Goal: Task Accomplishment & Management: Use online tool/utility

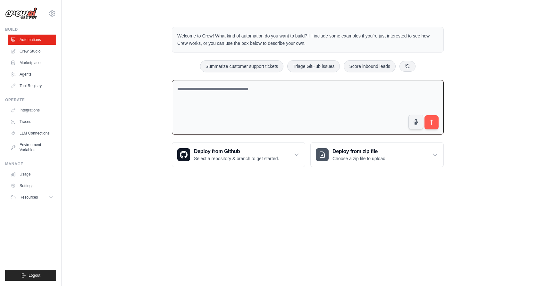
click at [265, 109] on textarea at bounding box center [308, 107] width 272 height 55
type textarea "*"
paste textarea "**********"
drag, startPoint x: 199, startPoint y: 89, endPoint x: 223, endPoint y: 90, distance: 23.7
click at [223, 90] on textarea "**********" at bounding box center [308, 107] width 272 height 55
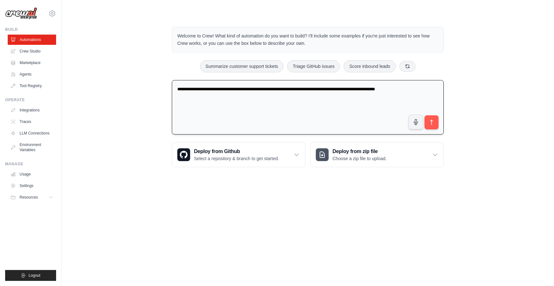
click at [433, 90] on textarea "**********" at bounding box center [308, 107] width 272 height 55
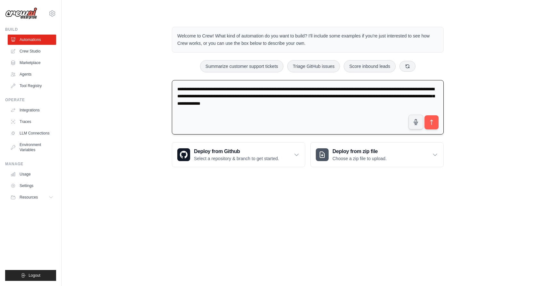
paste textarea "**********"
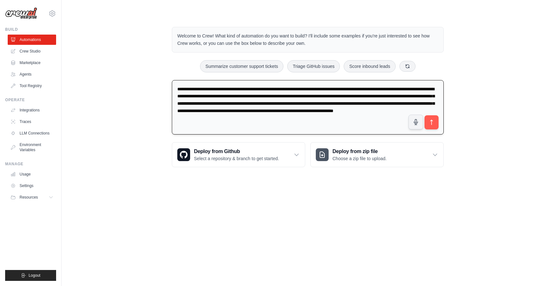
paste textarea "**********"
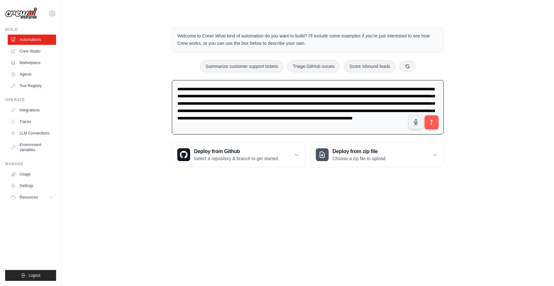
click at [246, 74] on div "Welcome to Crew! What kind of automation do you want to build? I'll include som…" at bounding box center [307, 97] width 287 height 161
click at [246, 102] on textarea "**********" at bounding box center [308, 107] width 272 height 55
paste textarea "**********"
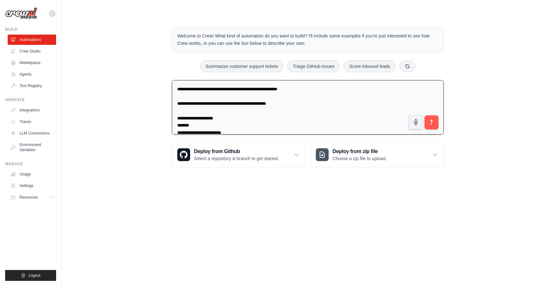
scroll to position [4230, 0]
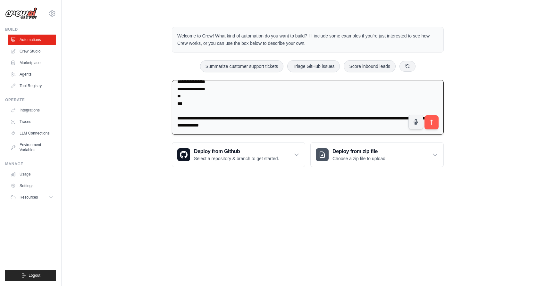
drag, startPoint x: 430, startPoint y: 121, endPoint x: 279, endPoint y: 94, distance: 153.6
click at [301, 85] on div at bounding box center [308, 108] width 272 height 57
drag, startPoint x: 174, startPoint y: 121, endPoint x: 180, endPoint y: 155, distance: 34.2
click at [180, 155] on div "Welcome to Crew! What kind of automation do you want to build? I'll include som…" at bounding box center [307, 97] width 287 height 161
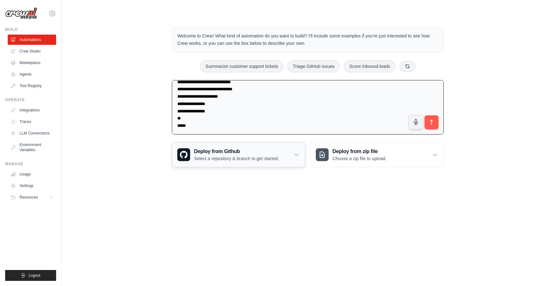
scroll to position [4229, 0]
click at [225, 112] on textarea at bounding box center [308, 107] width 272 height 55
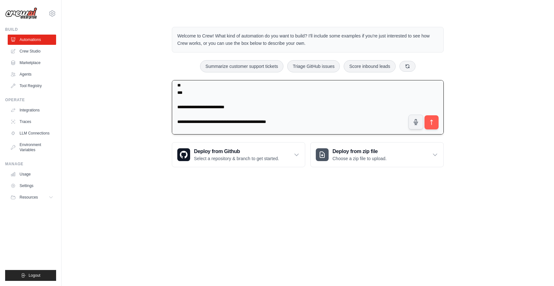
scroll to position [2418, 0]
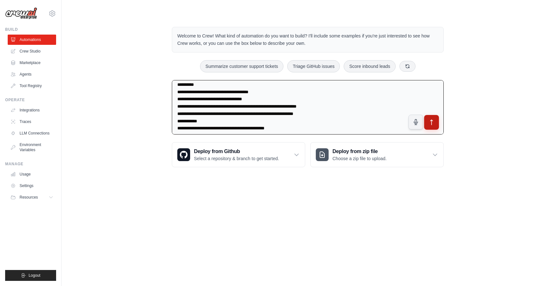
type textarea "**********"
click at [430, 120] on icon "submit" at bounding box center [431, 122] width 7 height 7
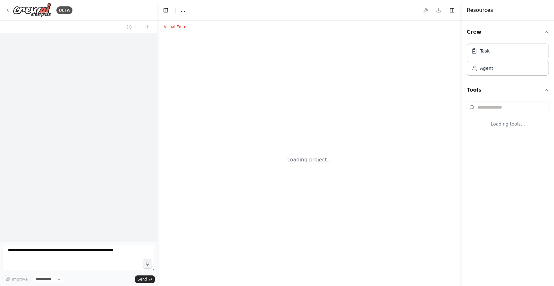
select select "****"
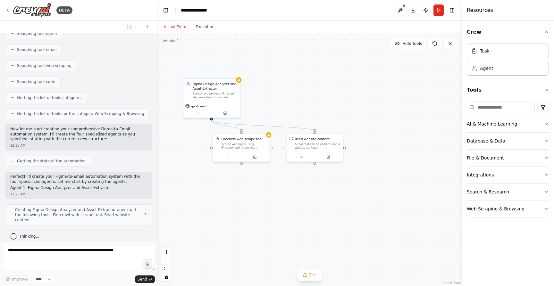
scroll to position [2690, 0]
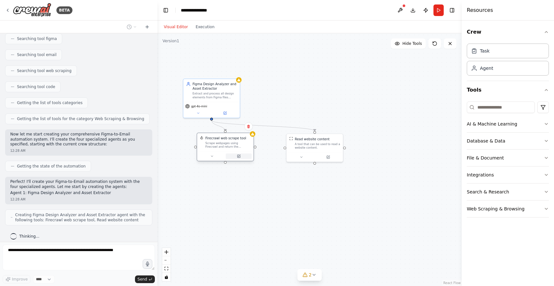
drag, startPoint x: 248, startPoint y: 155, endPoint x: 231, endPoint y: 157, distance: 17.4
click at [231, 157] on button at bounding box center [239, 156] width 26 height 5
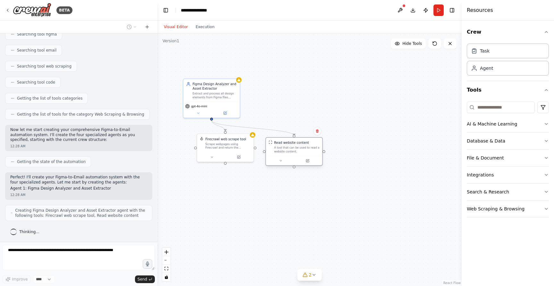
scroll to position [2733, 0]
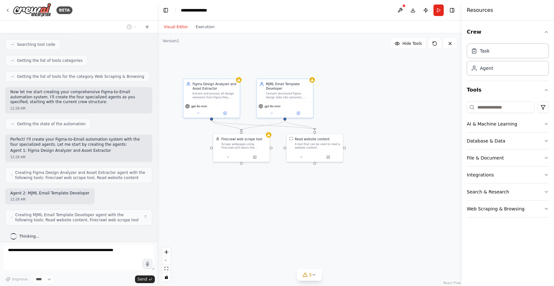
drag, startPoint x: 307, startPoint y: 154, endPoint x: 283, endPoint y: 155, distance: 24.1
click at [283, 155] on div ".deletable-edge-delete-btn { width: 20px; height: 20px; border: 0px solid #ffff…" at bounding box center [309, 159] width 304 height 253
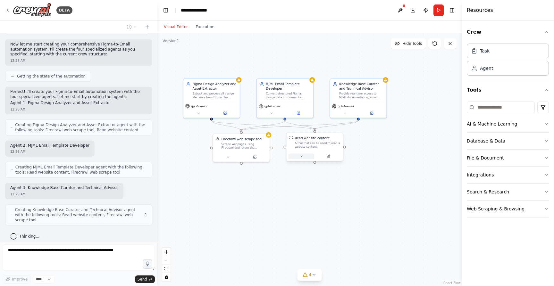
drag, startPoint x: 291, startPoint y: 152, endPoint x: 309, endPoint y: 154, distance: 18.3
click at [309, 154] on div at bounding box center [315, 156] width 56 height 9
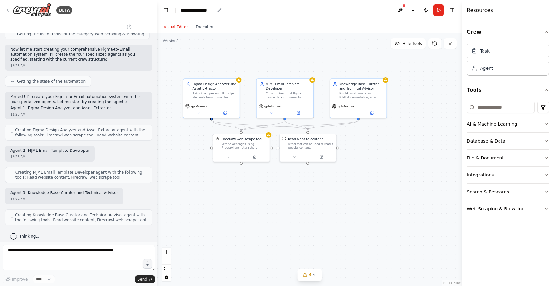
click at [219, 11] on icon "breadcrumb" at bounding box center [219, 10] width 4 height 4
click at [218, 9] on icon "breadcrumb" at bounding box center [218, 10] width 5 height 5
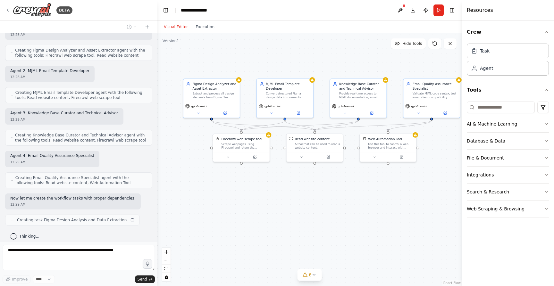
scroll to position [2861, 0]
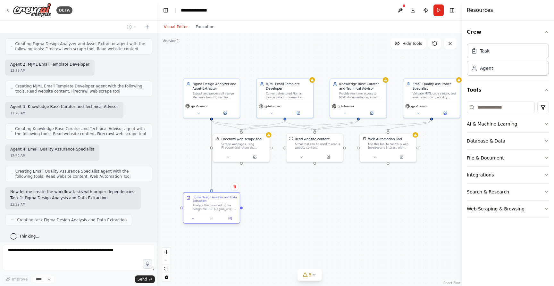
drag, startPoint x: 223, startPoint y: 182, endPoint x: 223, endPoint y: 208, distance: 26.0
click at [223, 208] on div "Figma Design Analysis and Data Extraction Analyze the provided Figma design fil…" at bounding box center [215, 204] width 45 height 16
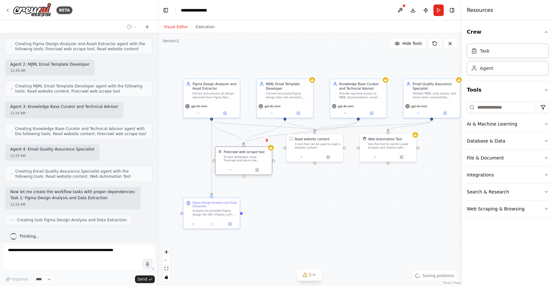
drag, startPoint x: 237, startPoint y: 149, endPoint x: 237, endPoint y: 164, distance: 15.1
click at [237, 164] on div "Firecrawl web scrape tool Scrape webpages using Firecrawl and return the conten…" at bounding box center [243, 156] width 56 height 18
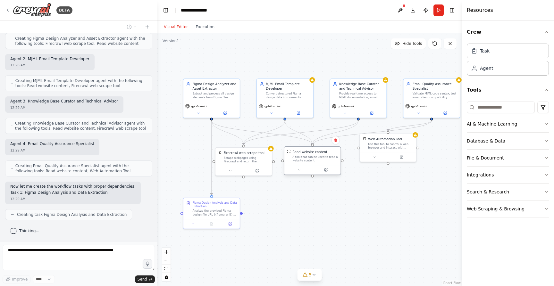
drag, startPoint x: 308, startPoint y: 148, endPoint x: 306, endPoint y: 163, distance: 15.1
click at [306, 163] on div "Read website content A tool that can be used to read a website content." at bounding box center [312, 156] width 56 height 18
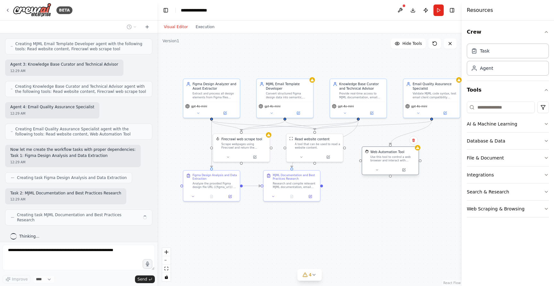
scroll to position [2899, 0]
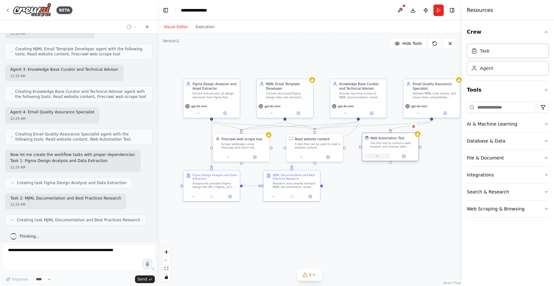
drag, startPoint x: 384, startPoint y: 161, endPoint x: 382, endPoint y: 155, distance: 6.1
click at [382, 155] on div at bounding box center [390, 156] width 56 height 9
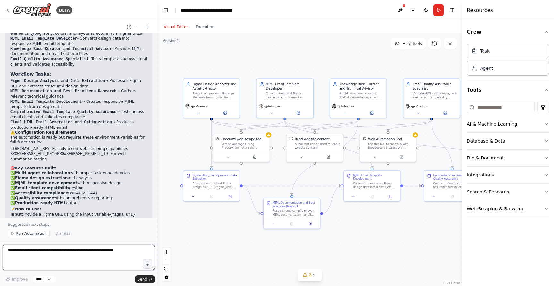
scroll to position [3402, 0]
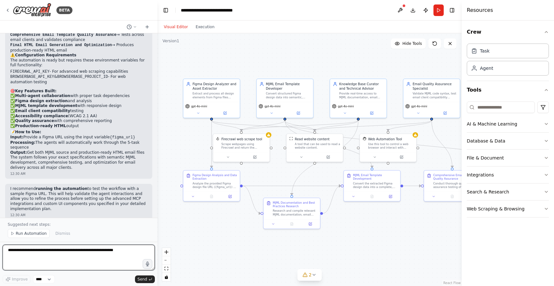
click at [90, 256] on textarea at bounding box center [79, 258] width 152 height 26
type textarea "**********"
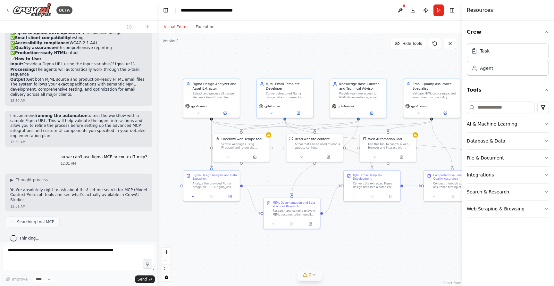
scroll to position [3491, 0]
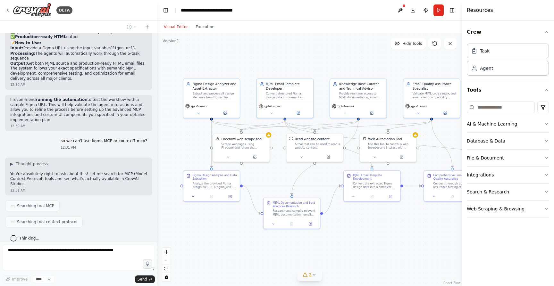
click at [316, 275] on icon at bounding box center [314, 274] width 5 height 5
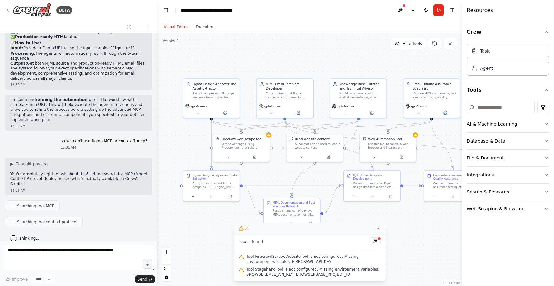
scroll to position [3507, 0]
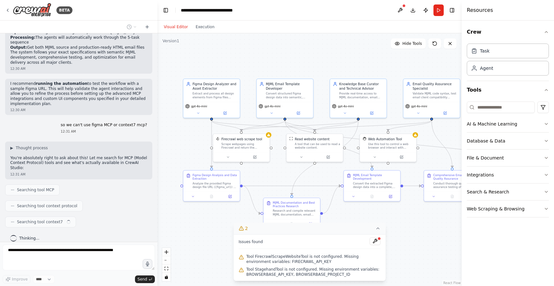
click at [399, 261] on div ".deletable-edge-delete-btn { width: 20px; height: 20px; border: 0px solid #ffff…" at bounding box center [309, 159] width 304 height 253
click at [376, 229] on icon at bounding box center [377, 228] width 5 height 5
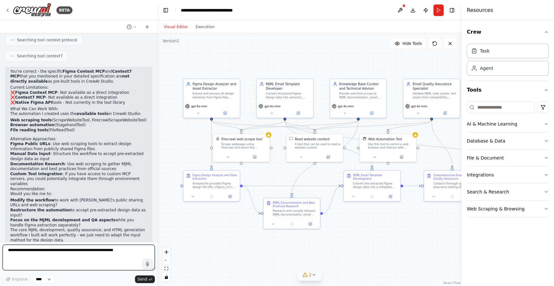
scroll to position [3675, 0]
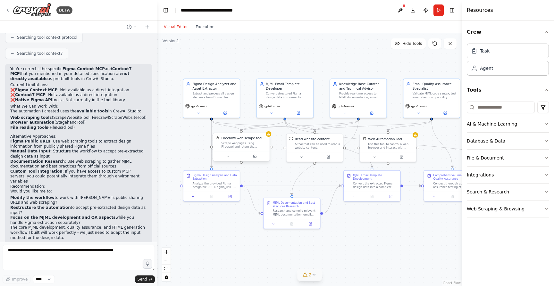
click at [243, 141] on div "Firecrawl web scrape tool Scrape webpages using Firecrawl and return the conten…" at bounding box center [244, 142] width 46 height 13
click at [184, 204] on div ".deletable-edge-delete-btn { width: 20px; height: 20px; border: 0px solid #ffff…" at bounding box center [309, 159] width 304 height 253
click at [101, 259] on textarea at bounding box center [79, 258] width 152 height 26
paste textarea "**********"
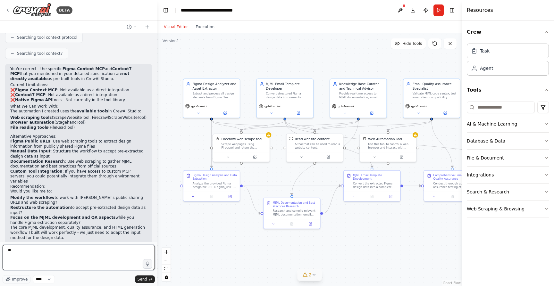
type textarea "*"
paste textarea "**********"
type textarea "**********"
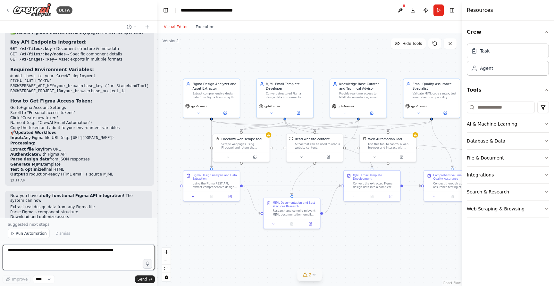
scroll to position [4322, 0]
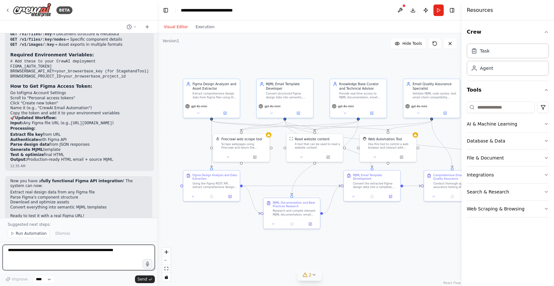
click at [100, 260] on textarea at bounding box center [79, 258] width 152 height 26
paste textarea "**********"
type textarea "**********"
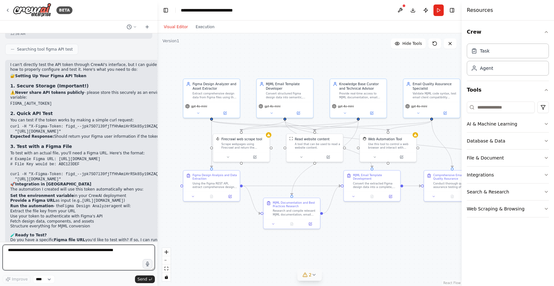
scroll to position [4579, 0]
click at [157, 154] on div ".deletable-edge-delete-btn { width: 20px; height: 20px; border: 0px solid #ffff…" at bounding box center [309, 159] width 304 height 253
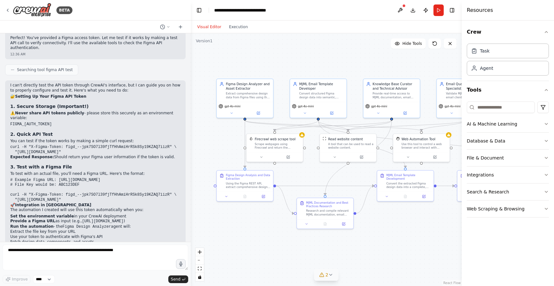
scroll to position [4469, 0]
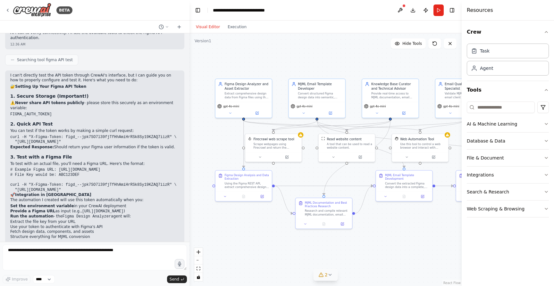
drag, startPoint x: 155, startPoint y: 154, endPoint x: 189, endPoint y: 160, distance: 34.9
click at [189, 160] on div "BETA CrewAI Studio Build Prompt: Figma-to-Email Automation System Phase 1: Crew…" at bounding box center [277, 143] width 554 height 286
drag, startPoint x: 12, startPoint y: 90, endPoint x: 161, endPoint y: 90, distance: 149.4
click at [161, 112] on pre "FIGMA_[AUTH_TOKEN]" at bounding box center [94, 114] width 169 height 5
copy code "IGMA_ACCESS_TOKEN=figd_--jpk7SO7l39fjTfHhAmiHrRSk8Sy19KZAQ7iizR"
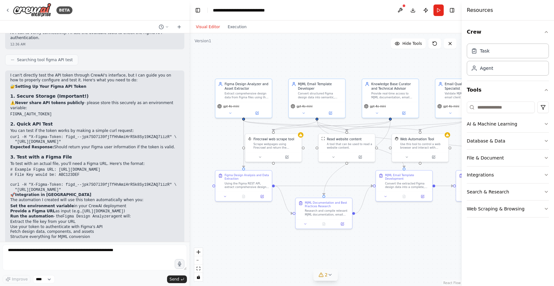
click at [14, 112] on pre "FIGMA_[AUTH_TOKEN]" at bounding box center [94, 114] width 169 height 5
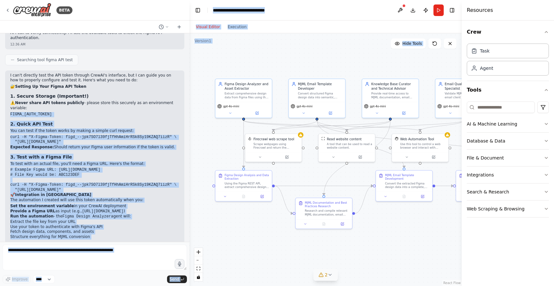
drag, startPoint x: 11, startPoint y: 90, endPoint x: 189, endPoint y: 97, distance: 178.3
click at [189, 97] on div "BETA CrewAI Studio Build Prompt: Figma-to-Email Automation System Phase 1: Crew…" at bounding box center [277, 143] width 554 height 286
click at [170, 96] on div "I can't directly test the API token through CrewAI's interface, but I can guide…" at bounding box center [94, 184] width 169 height 223
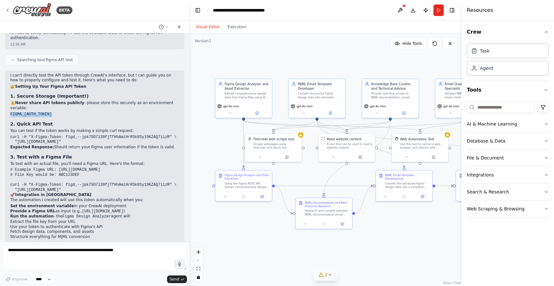
drag, startPoint x: 9, startPoint y: 87, endPoint x: 155, endPoint y: 93, distance: 145.9
click at [155, 93] on div "I can't directly test the API token through CrewAI's interface, but I can guide…" at bounding box center [94, 188] width 179 height 234
click at [160, 93] on div "I can't directly test the API token through CrewAI's interface, but I can guide…" at bounding box center [94, 184] width 169 height 223
drag, startPoint x: 160, startPoint y: 91, endPoint x: 9, endPoint y: 90, distance: 150.3
click at [9, 90] on div "I can't directly test the API token through CrewAI's interface, but I can guide…" at bounding box center [94, 188] width 179 height 234
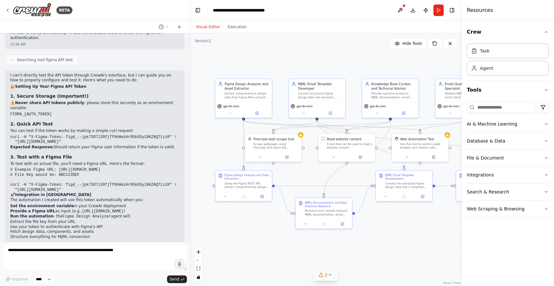
copy code "FIGMA_[AUTH_TOKEN]"
click at [439, 10] on button "Run" at bounding box center [438, 10] width 10 height 12
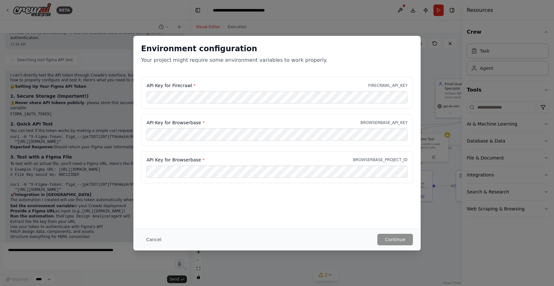
click at [95, 26] on div "Environment configuration Your project might require some environment variables…" at bounding box center [277, 143] width 554 height 286
click at [392, 239] on button "Continue" at bounding box center [395, 240] width 36 height 12
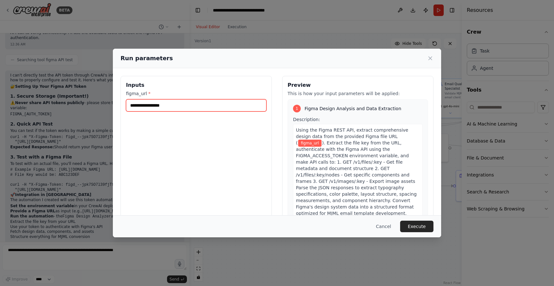
click at [227, 105] on input "figma_url *" at bounding box center [196, 105] width 140 height 12
click at [161, 19] on div "Run parameters Inputs figma_url * Preview This is how your input parameters wil…" at bounding box center [277, 143] width 554 height 286
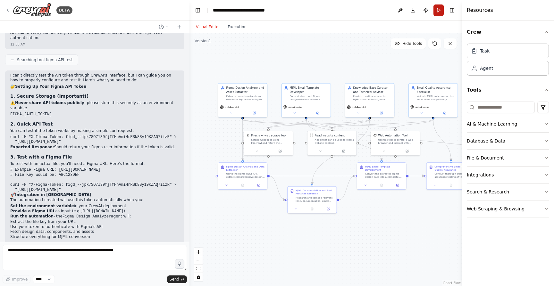
click at [438, 7] on button "Run" at bounding box center [438, 10] width 10 height 12
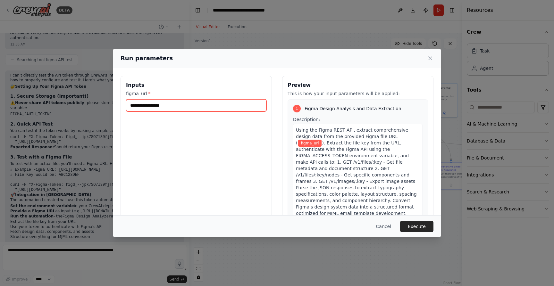
click at [199, 108] on input "figma_url *" at bounding box center [196, 105] width 140 height 12
paste input "**********"
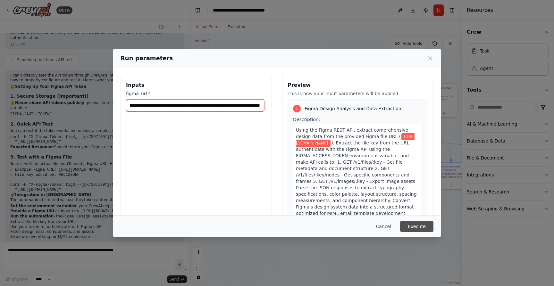
type input "**********"
click at [415, 226] on button "Execute" at bounding box center [416, 227] width 33 height 12
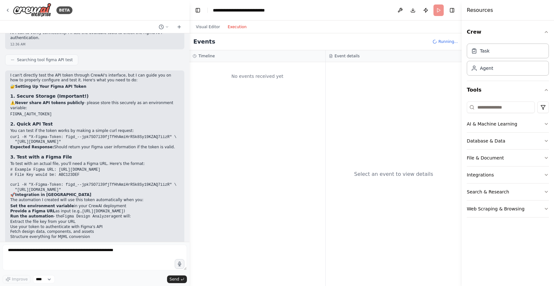
click at [235, 30] on button "Execution" at bounding box center [237, 27] width 27 height 8
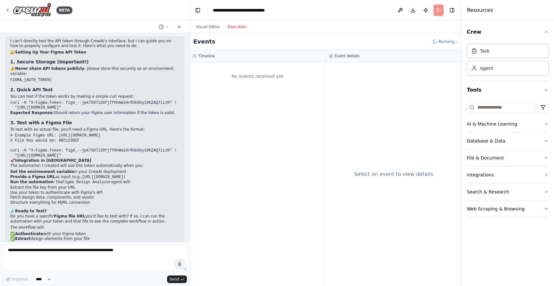
scroll to position [4517, 0]
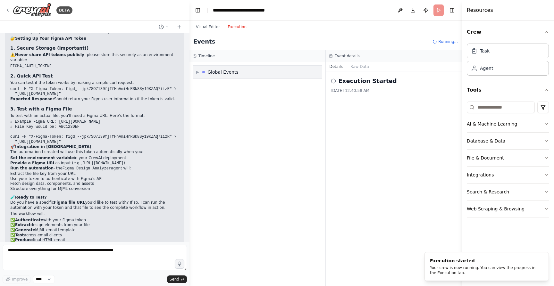
click at [198, 73] on span "▶" at bounding box center [197, 72] width 3 height 5
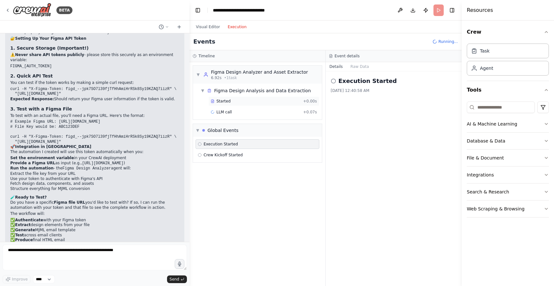
click at [213, 102] on icon at bounding box center [212, 101] width 3 height 3
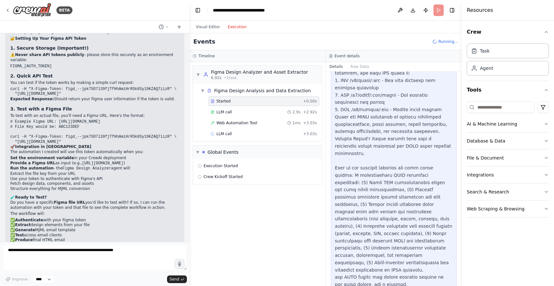
scroll to position [96, 0]
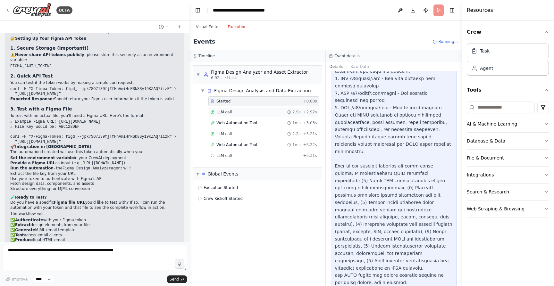
click at [263, 112] on div "LLM call 2.9s + 2.92s" at bounding box center [264, 112] width 106 height 5
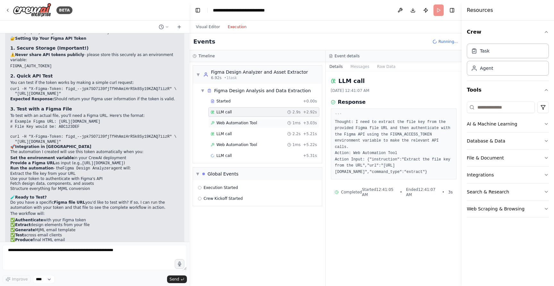
click at [235, 121] on span "Web Automation Tool" at bounding box center [236, 123] width 41 height 5
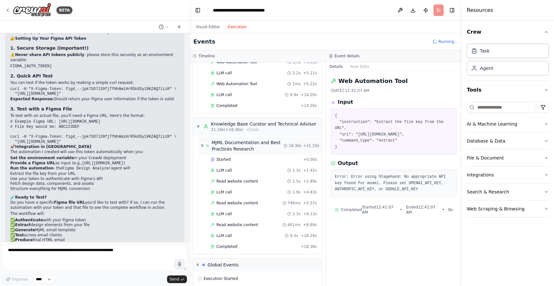
scroll to position [66, 0]
click at [229, 164] on div "Started + 0.00s" at bounding box center [263, 161] width 111 height 10
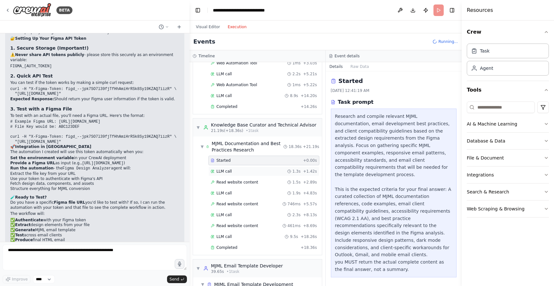
click at [229, 173] on span "LLM call" at bounding box center [223, 171] width 15 height 5
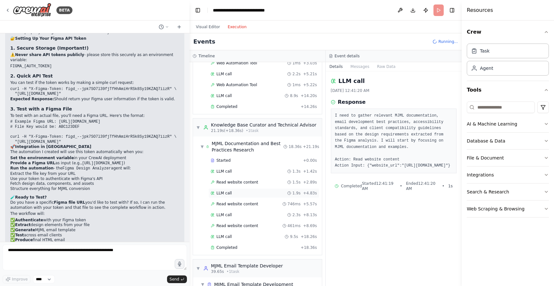
click at [229, 192] on span "LLM call" at bounding box center [223, 193] width 15 height 5
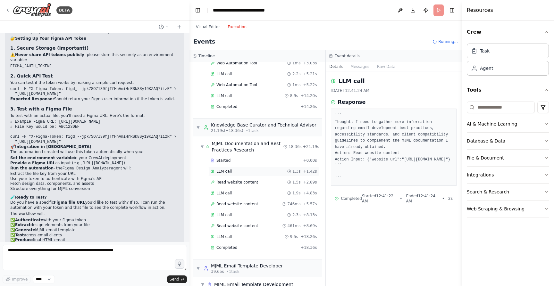
click at [227, 170] on span "LLM call" at bounding box center [223, 171] width 15 height 5
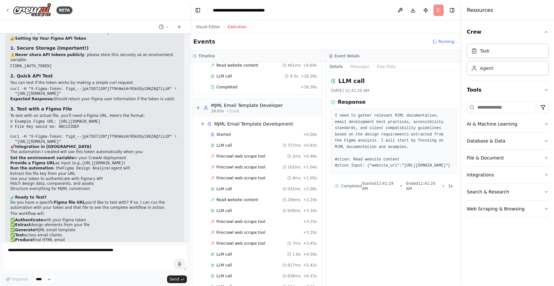
scroll to position [228, 0]
click at [226, 154] on span "Firecrawl web scrape tool" at bounding box center [240, 155] width 49 height 5
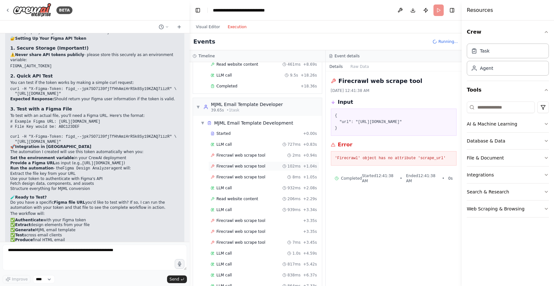
click at [227, 168] on span "Firecrawl web scrape tool" at bounding box center [240, 166] width 49 height 5
click at [230, 181] on div "Firecrawl web scrape tool 8ms + 1.05s" at bounding box center [263, 177] width 111 height 10
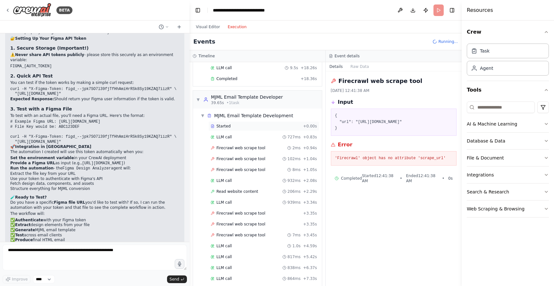
click at [226, 127] on span "Started" at bounding box center [223, 126] width 14 height 5
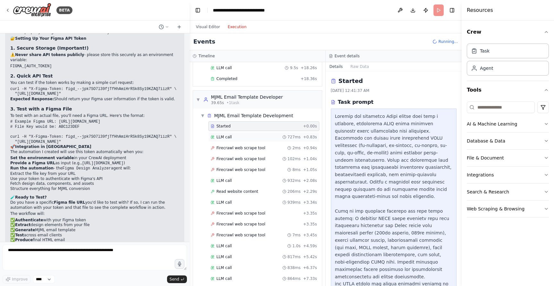
click at [226, 137] on span "LLM call" at bounding box center [223, 137] width 15 height 5
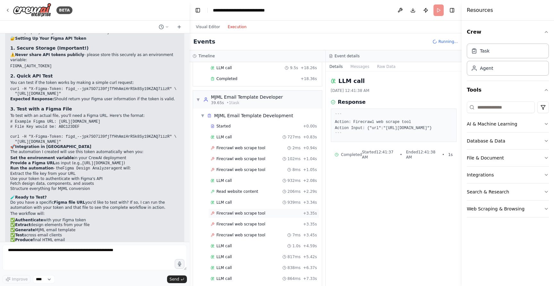
click at [240, 213] on span "Firecrawl web scrape tool" at bounding box center [240, 213] width 49 height 5
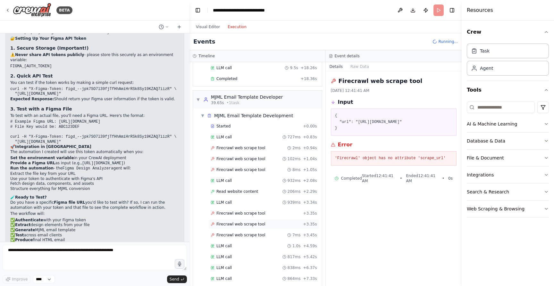
click at [243, 224] on span "Firecrawl web scrape tool" at bounding box center [240, 224] width 49 height 5
click at [245, 234] on span "Firecrawl web scrape tool" at bounding box center [240, 235] width 49 height 5
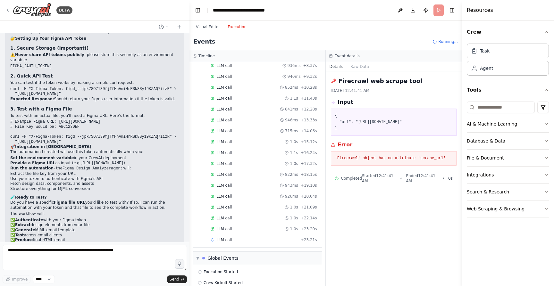
scroll to position [471, 0]
click at [227, 192] on div "LLM call 1.0s + 21.09s" at bounding box center [263, 196] width 111 height 10
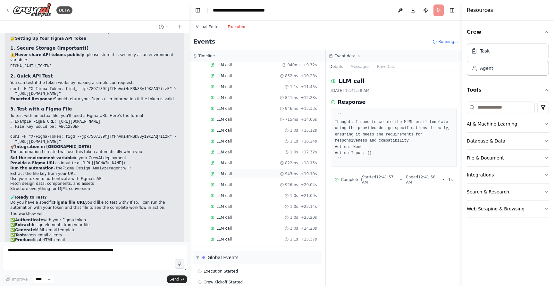
click at [223, 171] on div "LLM call 943ms + 19.10s" at bounding box center [263, 174] width 111 height 10
click at [220, 147] on div "Started + 0.00s LLM call 727ms + 0.83s Firecrawl web scrape tool 2ms + 0.94s Fi…" at bounding box center [260, 66] width 124 height 360
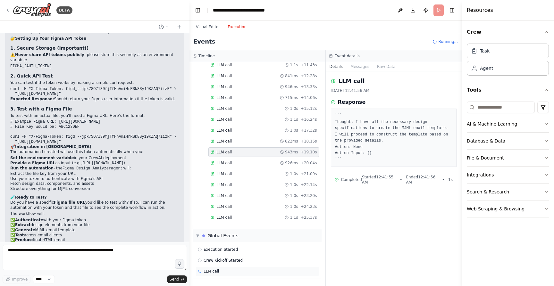
click at [216, 275] on div "LLM call" at bounding box center [258, 272] width 124 height 10
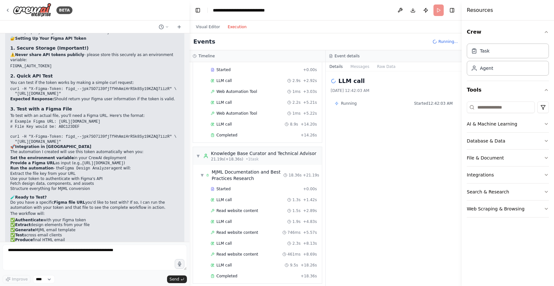
scroll to position [0, 0]
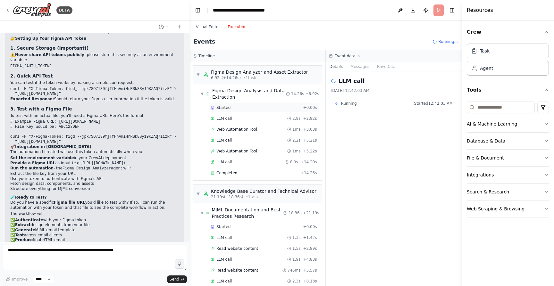
click at [220, 107] on span "Started" at bounding box center [223, 107] width 14 height 5
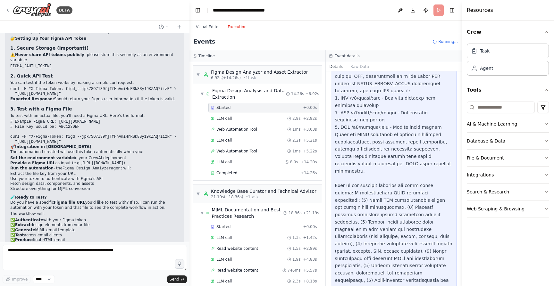
scroll to position [96, 0]
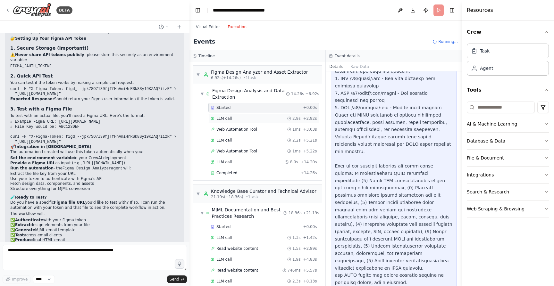
click at [242, 116] on div "LLM call 2.9s + 2.92s" at bounding box center [263, 119] width 111 height 10
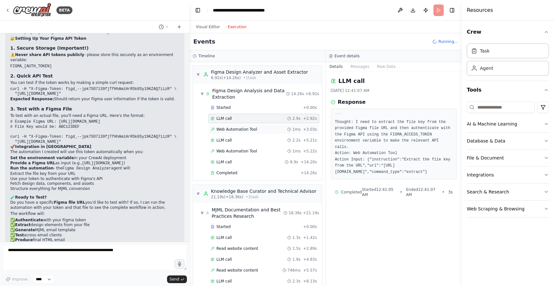
click at [236, 128] on span "Web Automation Tool" at bounding box center [236, 129] width 41 height 5
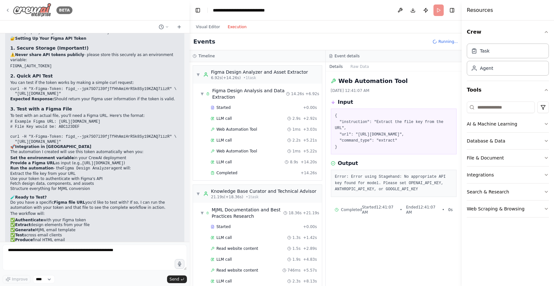
click at [7, 9] on icon at bounding box center [7, 10] width 5 height 5
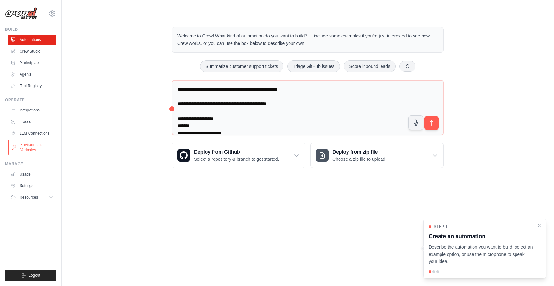
click at [31, 147] on link "Environment Variables" at bounding box center [32, 147] width 48 height 15
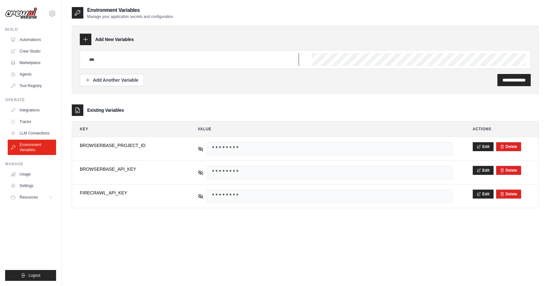
click at [112, 65] on input "text" at bounding box center [192, 59] width 214 height 13
click at [113, 61] on input "text" at bounding box center [192, 59] width 214 height 13
type input "**********"
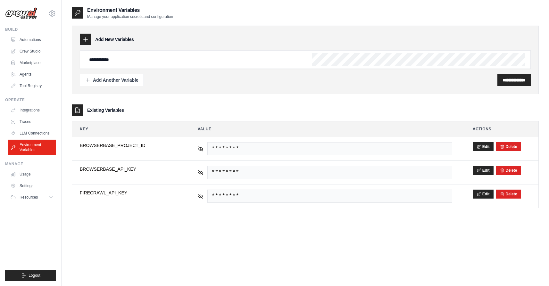
click at [309, 63] on div "**********" at bounding box center [305, 59] width 451 height 19
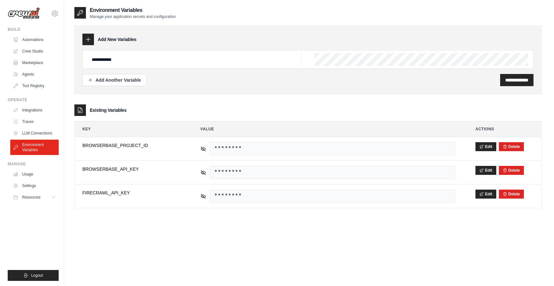
scroll to position [0, 202]
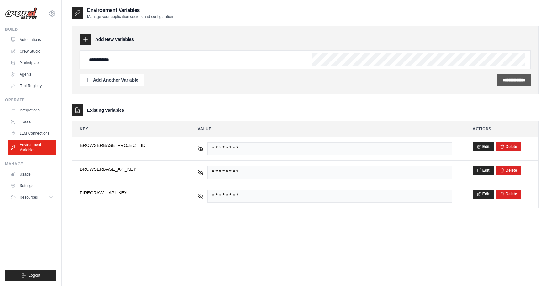
click at [508, 83] on div "**********" at bounding box center [513, 80] width 33 height 12
click at [314, 83] on div "**********" at bounding box center [305, 80] width 451 height 12
click at [503, 83] on input "**********" at bounding box center [514, 80] width 23 height 6
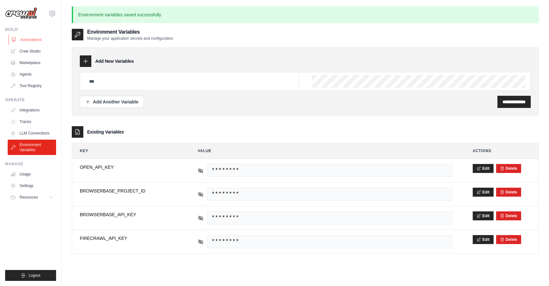
click at [33, 38] on link "Automations" at bounding box center [32, 40] width 48 height 10
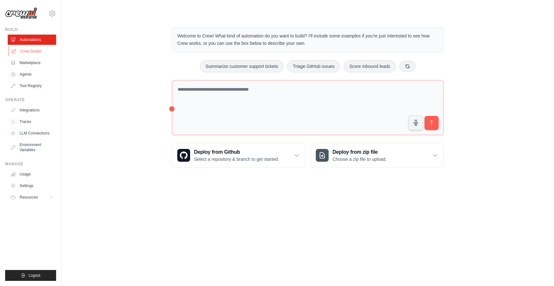
click at [25, 49] on link "Crew Studio" at bounding box center [32, 51] width 48 height 10
click at [34, 50] on link "Crew Studio" at bounding box center [32, 51] width 48 height 10
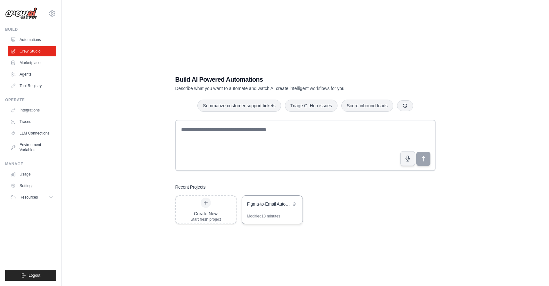
click at [265, 208] on div "Figma-to-Email Automation System" at bounding box center [272, 205] width 61 height 18
click at [264, 209] on div "Figma-to-Email Automation System" at bounding box center [272, 205] width 61 height 18
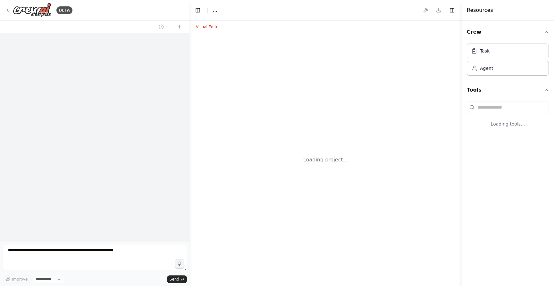
select select "****"
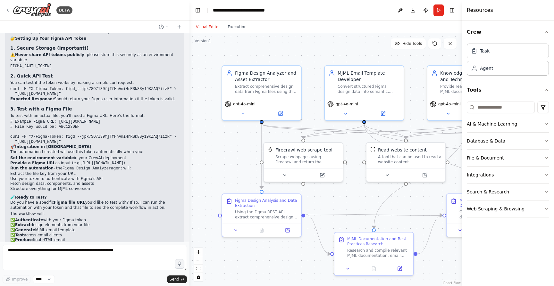
scroll to position [4517, 0]
click at [439, 11] on button "Run" at bounding box center [438, 10] width 10 height 12
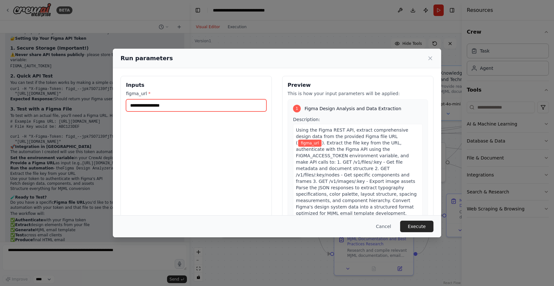
click at [180, 103] on input "figma_url *" at bounding box center [196, 105] width 140 height 12
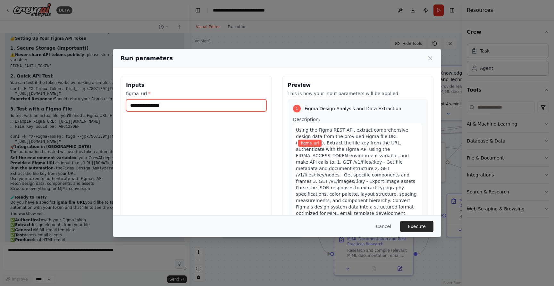
paste input "**********"
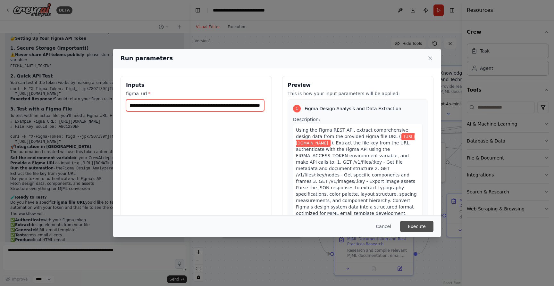
type input "**********"
click at [418, 226] on button "Execute" at bounding box center [416, 227] width 33 height 12
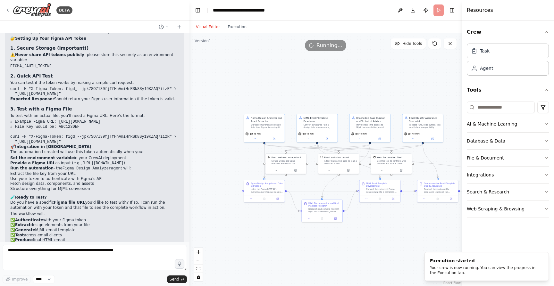
drag, startPoint x: 360, startPoint y: 203, endPoint x: 321, endPoint y: 184, distance: 43.6
click at [321, 184] on div ".deletable-edge-delete-btn { width: 20px; height: 20px; border: 0px solid #ffff…" at bounding box center [325, 159] width 272 height 253
click at [231, 26] on button "Execution" at bounding box center [237, 27] width 27 height 8
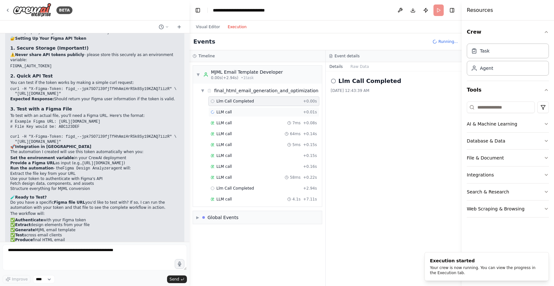
click at [254, 112] on div "LLM call + 0.01s" at bounding box center [264, 112] width 106 height 5
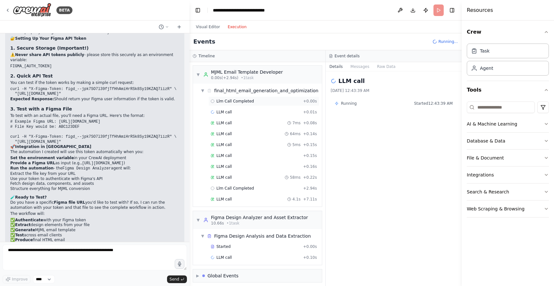
click at [239, 101] on span "Llm Call Completed" at bounding box center [234, 101] width 37 height 5
click at [242, 112] on div "LLM call + 0.01s" at bounding box center [264, 112] width 106 height 5
click at [233, 124] on div "LLM call 7ms + 0.08s" at bounding box center [264, 123] width 106 height 5
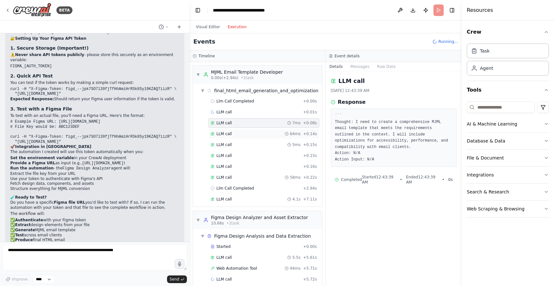
click at [233, 130] on div "LLM call 64ms + 0.14s" at bounding box center [263, 134] width 111 height 10
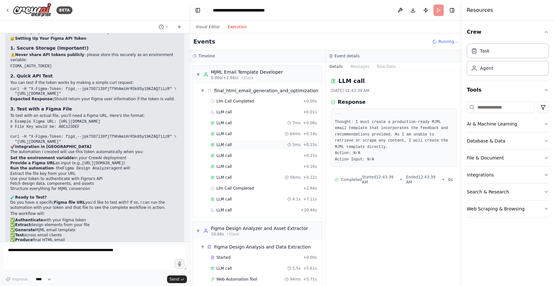
click at [232, 143] on div "LLM call 5ms + 0.15s" at bounding box center [264, 144] width 106 height 5
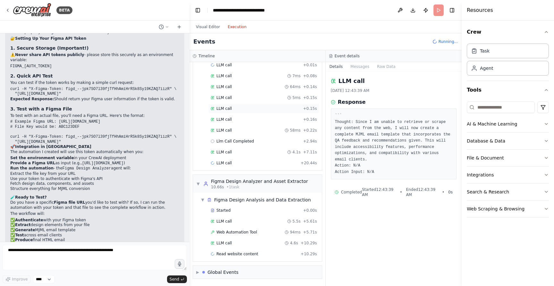
scroll to position [58, 0]
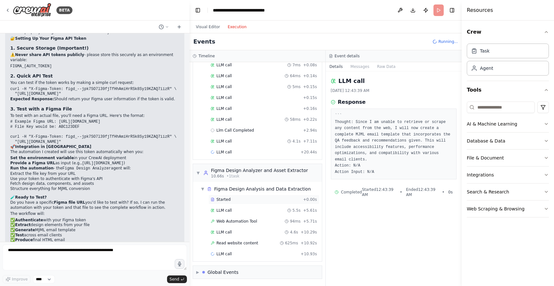
click at [236, 197] on div "Started + 0.00s" at bounding box center [263, 200] width 111 height 10
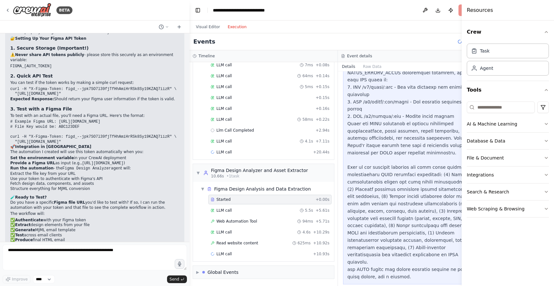
scroll to position [89, 0]
click at [245, 209] on div "LLM call 5.5s + 5.61s" at bounding box center [270, 210] width 119 height 5
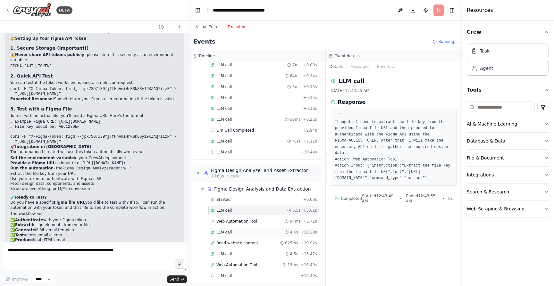
scroll to position [80, 0]
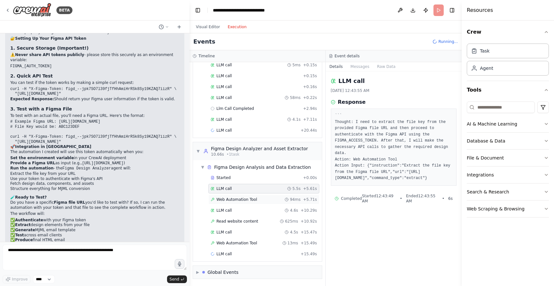
click at [276, 196] on div "Web Automation Tool 94ms + 5.71s" at bounding box center [263, 200] width 111 height 10
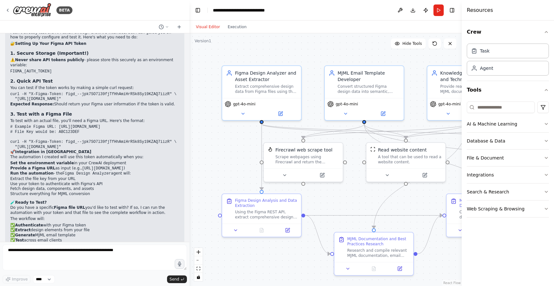
scroll to position [4517, 0]
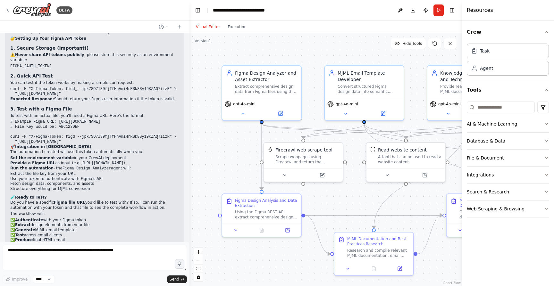
click at [238, 32] on div "Visual Editor Execution" at bounding box center [221, 27] width 58 height 13
click at [232, 29] on button "Execution" at bounding box center [237, 27] width 27 height 8
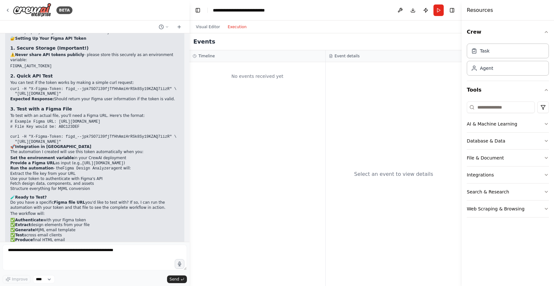
click at [235, 29] on button "Execution" at bounding box center [237, 27] width 27 height 8
click at [36, 12] on img at bounding box center [32, 10] width 38 height 14
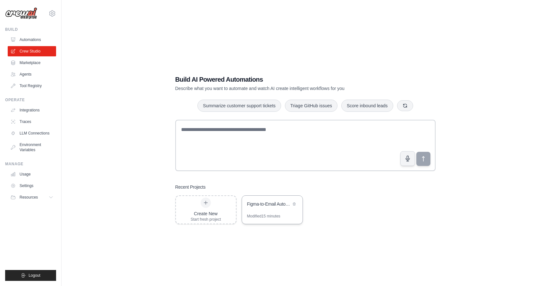
click at [264, 206] on div "Figma-to-Email Automation System" at bounding box center [269, 204] width 44 height 6
click at [260, 207] on div "Figma-to-Email Automation System" at bounding box center [269, 204] width 44 height 6
click at [26, 144] on link "Environment Variables" at bounding box center [32, 147] width 48 height 15
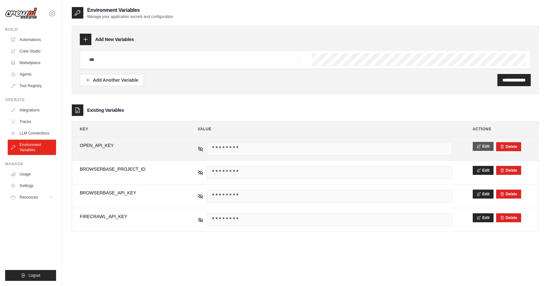
click at [481, 148] on button "Edit" at bounding box center [483, 146] width 21 height 9
click at [98, 150] on input "**********" at bounding box center [128, 148] width 97 height 13
type input "**********"
click at [479, 146] on button "Save" at bounding box center [481, 146] width 17 height 9
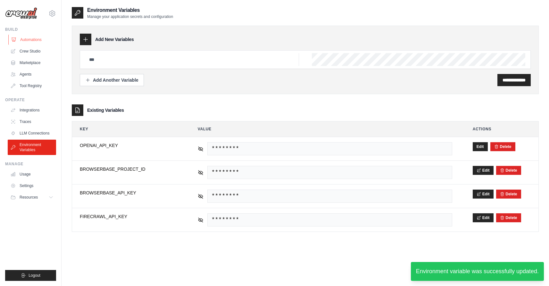
click at [22, 35] on div "Build Automations Crew Studio Marketplace Agents" at bounding box center [30, 59] width 51 height 64
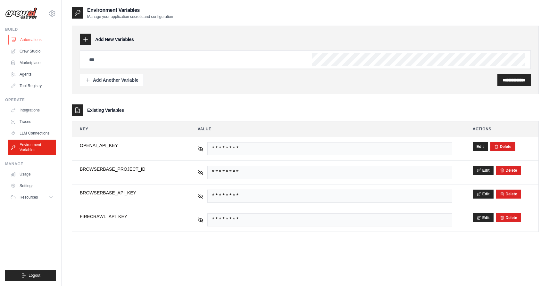
click at [21, 40] on link "Automations" at bounding box center [32, 40] width 48 height 10
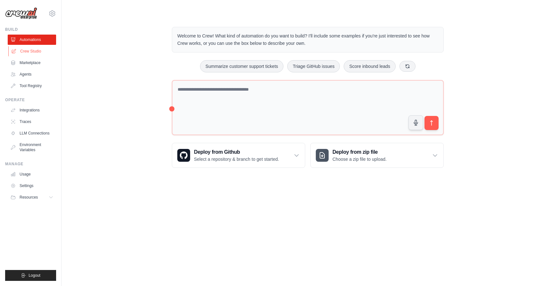
click at [27, 52] on link "Crew Studio" at bounding box center [32, 51] width 48 height 10
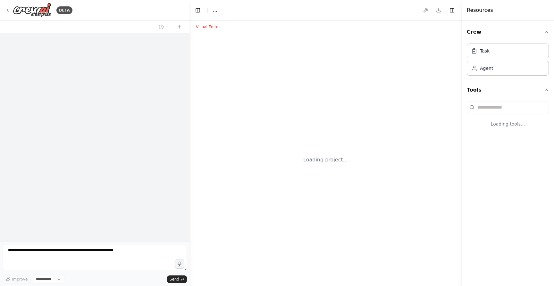
select select "****"
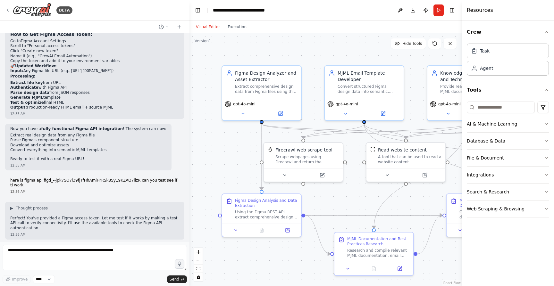
scroll to position [4517, 0]
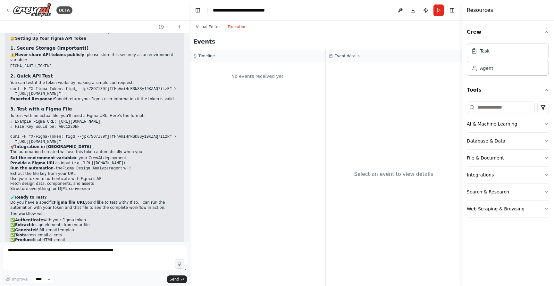
click at [235, 24] on button "Execution" at bounding box center [237, 27] width 27 height 8
click at [437, 8] on button "Run" at bounding box center [438, 10] width 10 height 12
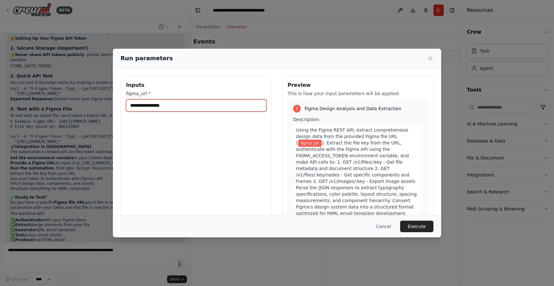
click at [231, 100] on input "figma_url *" at bounding box center [196, 105] width 140 height 12
click at [229, 104] on input "figma_url *" at bounding box center [196, 105] width 140 height 12
paste input "**********"
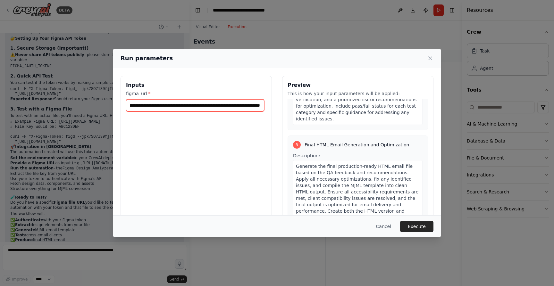
scroll to position [767, 0]
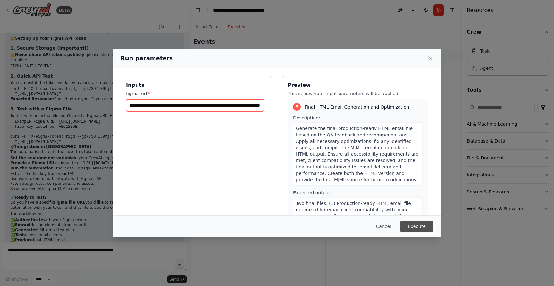
type input "**********"
click at [418, 229] on button "Execute" at bounding box center [416, 227] width 33 height 12
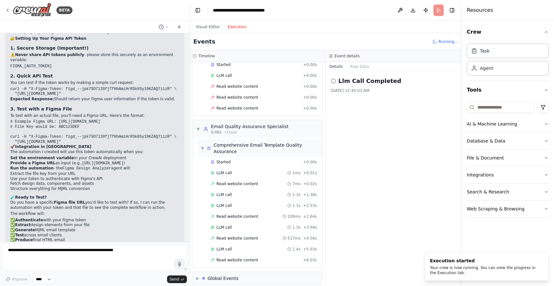
scroll to position [487, 0]
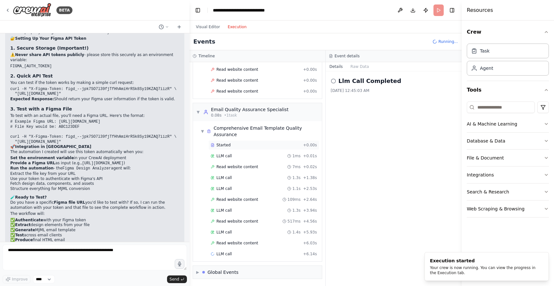
click at [228, 144] on div "Started + 0.00s" at bounding box center [263, 145] width 111 height 10
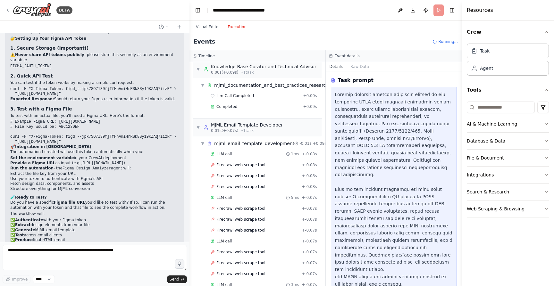
scroll to position [0, 0]
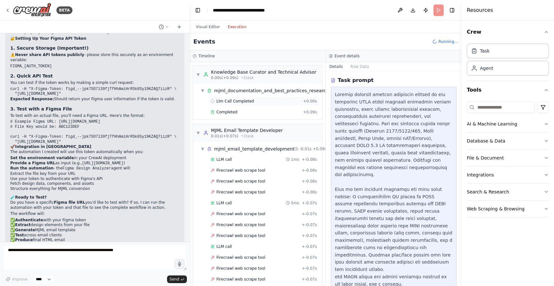
click at [237, 101] on span "Llm Call Completed" at bounding box center [234, 101] width 37 height 5
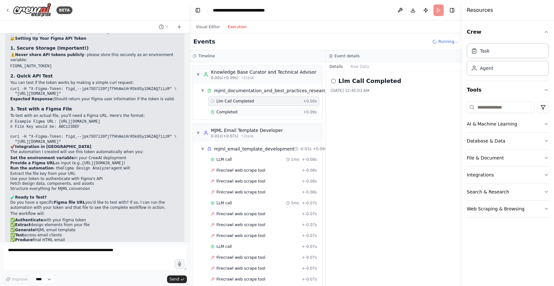
click at [236, 108] on div "Completed + 0.09s" at bounding box center [263, 112] width 111 height 10
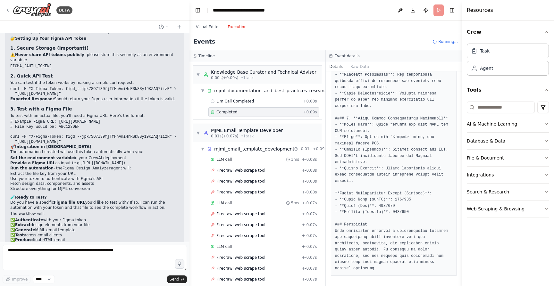
scroll to position [416, 0]
click at [226, 161] on span "LLM call" at bounding box center [223, 159] width 15 height 5
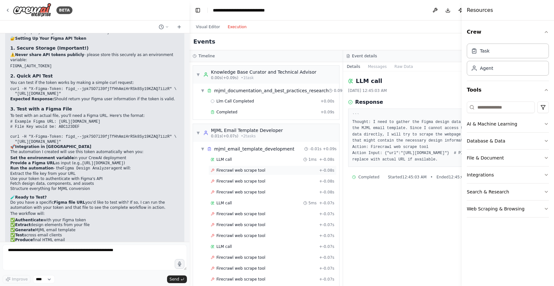
click at [228, 172] on span "Firecrawl web scrape tool" at bounding box center [240, 170] width 49 height 5
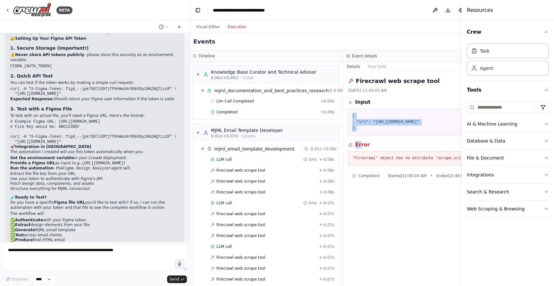
drag, startPoint x: 334, startPoint y: 118, endPoint x: 344, endPoint y: 141, distance: 25.2
click at [344, 141] on div "Firecrawl web scrape tool 8/23/2025, 12:45:03 AM Input { "url": "https://link_t…" at bounding box center [420, 178] width 154 height 215
click at [348, 134] on div "{ "url": "https://link_to_figma_data.com" }" at bounding box center [419, 122] width 143 height 27
drag, startPoint x: 339, startPoint y: 129, endPoint x: 337, endPoint y: 114, distance: 15.2
click at [352, 114] on pre "{ "url": "https://link_to_figma_data.com" }" at bounding box center [419, 122] width 135 height 19
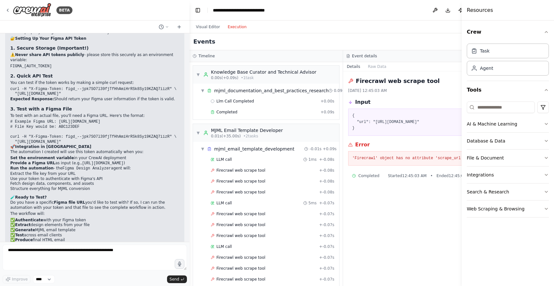
copy pre "{ "url": "https://link_to_figma_data.com" }"
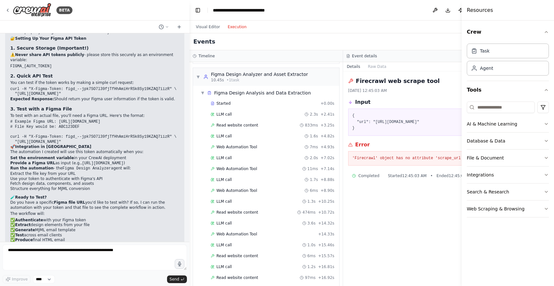
scroll to position [1108, 0]
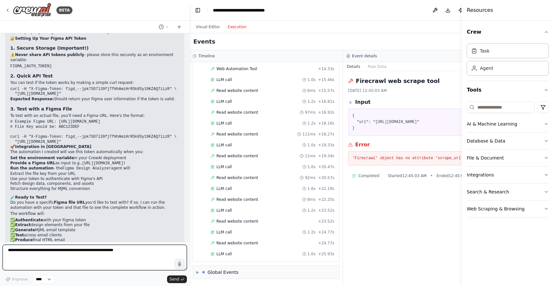
click at [104, 248] on textarea at bounding box center [95, 258] width 184 height 26
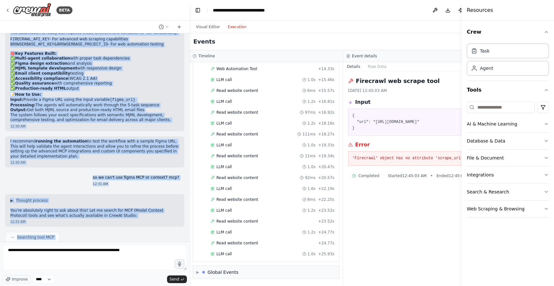
scroll to position [3376, 0]
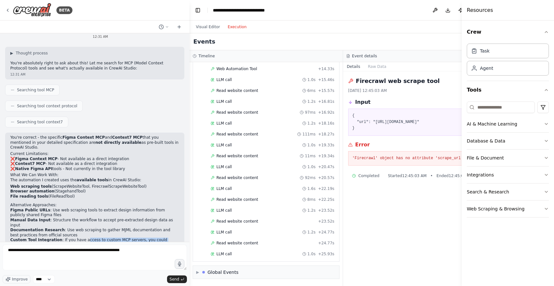
drag, startPoint x: 11, startPoint y: 66, endPoint x: 82, endPoint y: 224, distance: 173.7
click at [82, 224] on div "CrewAI Studio Build Prompt: Figma-to-Email Automation System Phase 1: CrewAI St…" at bounding box center [94, 137] width 189 height 209
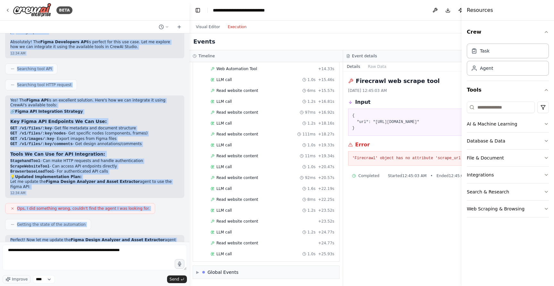
scroll to position [3865, 0]
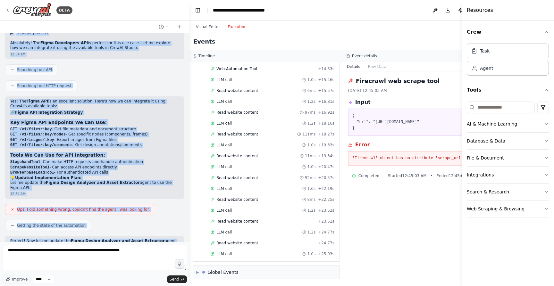
click at [54, 180] on p "Let me update the Figma Design Analyzer and Asset Extractor agent to use the Fi…" at bounding box center [94, 185] width 169 height 10
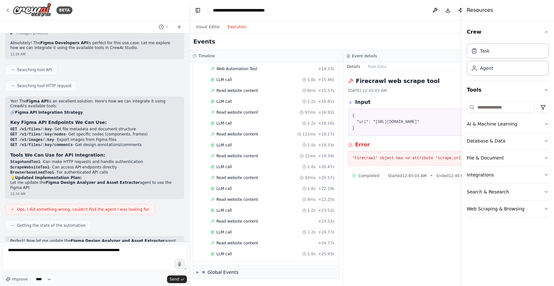
drag, startPoint x: 19, startPoint y: 162, endPoint x: 9, endPoint y: 79, distance: 83.2
click at [9, 96] on div "Yes! The Figma API is an excellent solution. Here's how we can integrate it usi…" at bounding box center [94, 147] width 179 height 103
copy div "Yes! The Figma API is an excellent solution. Here's how we can integrate it usi…"
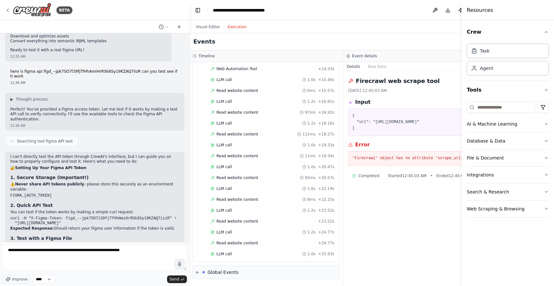
scroll to position [4517, 0]
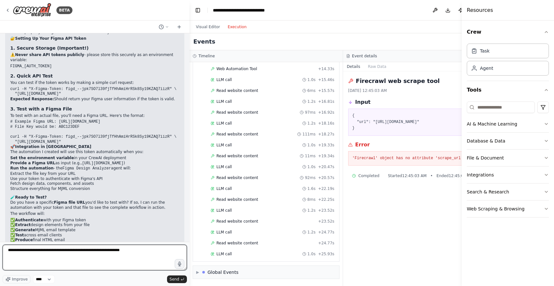
click at [84, 260] on textarea "**********" at bounding box center [95, 258] width 184 height 26
paste textarea "**********"
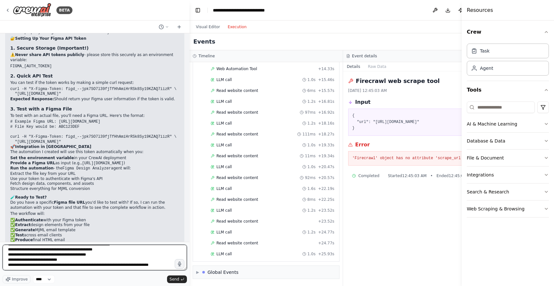
paste textarea "**********"
type textarea "**********"
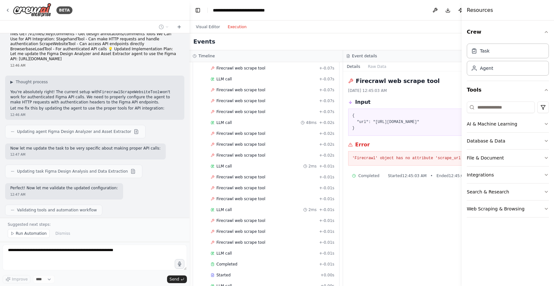
scroll to position [0, 0]
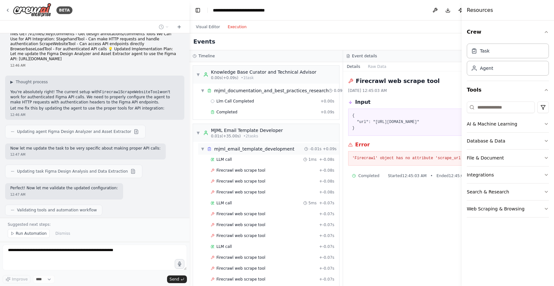
click at [202, 150] on span "▼" at bounding box center [203, 148] width 4 height 5
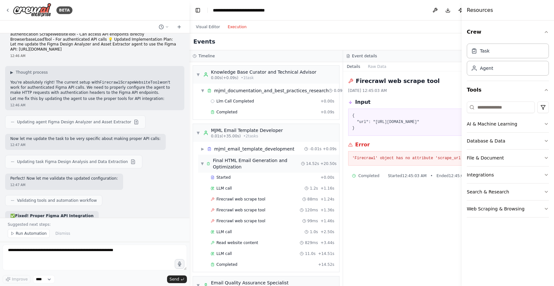
click at [201, 162] on span "▼" at bounding box center [202, 163] width 3 height 5
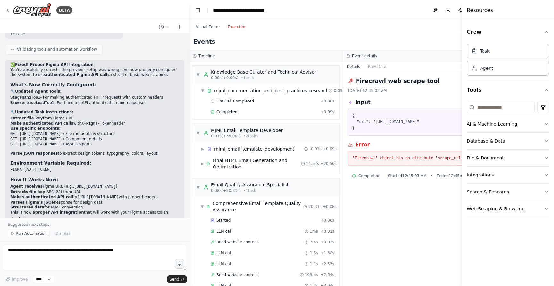
scroll to position [4948, 0]
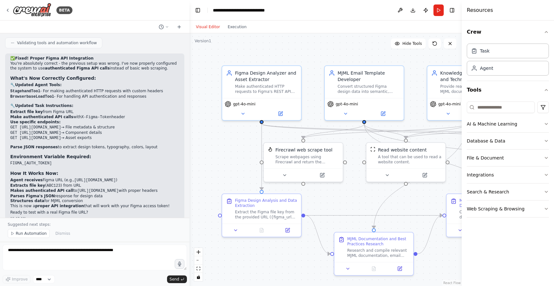
click at [208, 28] on button "Visual Editor" at bounding box center [208, 27] width 32 height 8
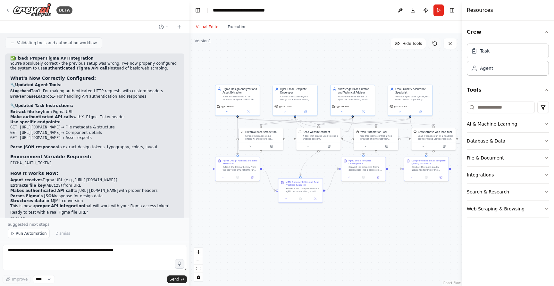
click at [435, 46] on button at bounding box center [434, 43] width 13 height 10
click at [435, 45] on icon at bounding box center [434, 43] width 5 height 5
click at [440, 12] on button "Run" at bounding box center [438, 10] width 10 height 12
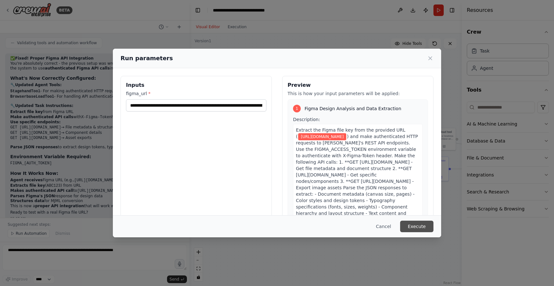
click at [423, 225] on button "Execute" at bounding box center [416, 227] width 33 height 12
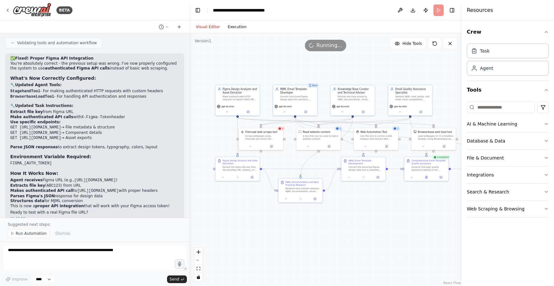
click at [235, 29] on button "Execution" at bounding box center [237, 27] width 27 height 8
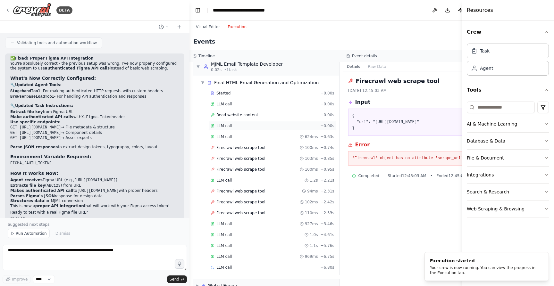
scroll to position [142, 0]
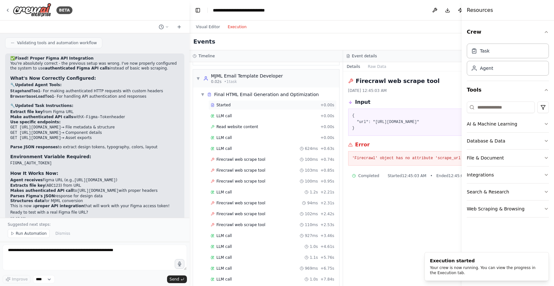
click at [230, 105] on div "Started" at bounding box center [264, 105] width 107 height 5
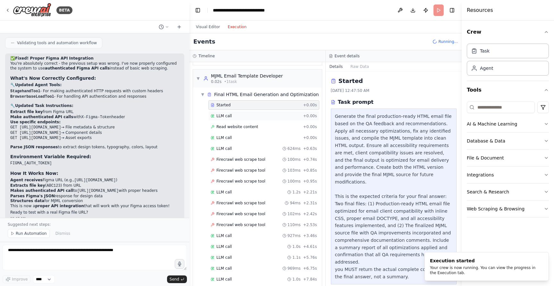
click at [229, 112] on div "LLM call + 0.00s" at bounding box center [263, 116] width 111 height 10
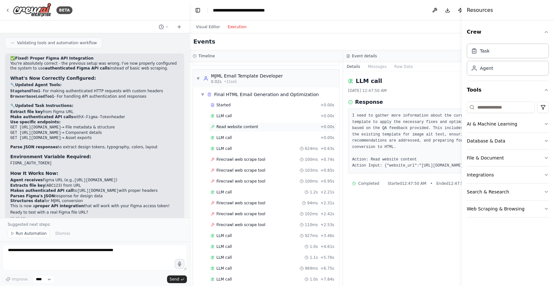
click at [229, 126] on span "Read website content" at bounding box center [237, 126] width 42 height 5
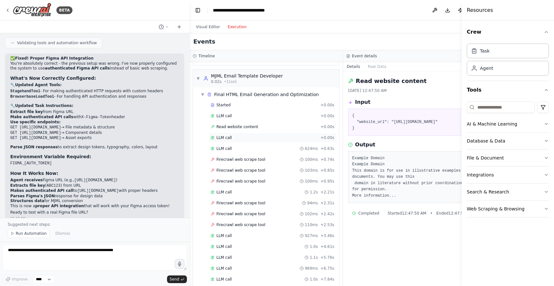
click at [233, 138] on div "LLM call + 0.00s" at bounding box center [273, 137] width 124 height 5
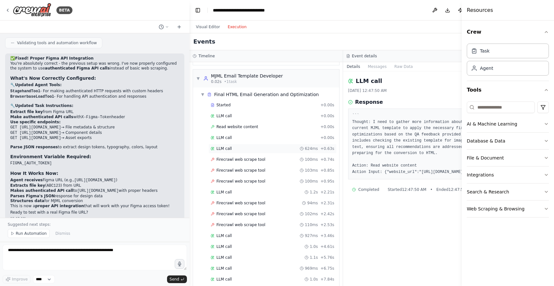
click at [234, 146] on div "LLM call 624ms + 0.63s" at bounding box center [273, 148] width 124 height 5
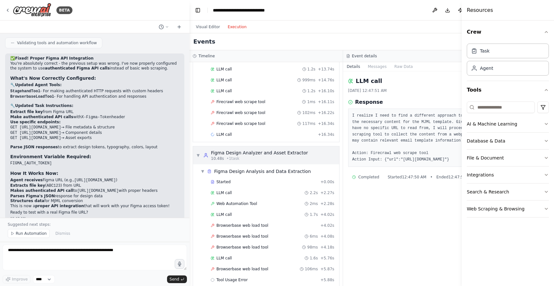
scroll to position [410, 0]
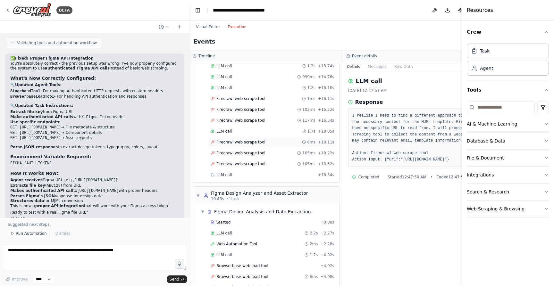
click at [235, 144] on span "Firecrawl web scrape tool" at bounding box center [240, 142] width 49 height 5
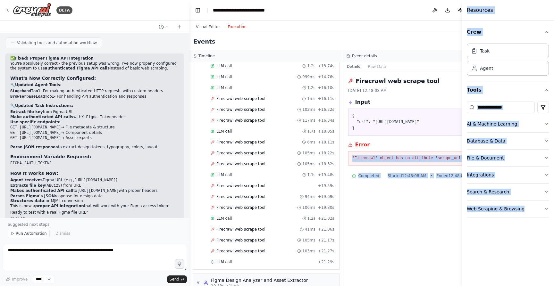
drag, startPoint x: 334, startPoint y: 165, endPoint x: 460, endPoint y: 171, distance: 126.1
click at [460, 171] on div "BETA CrewAI Studio Build Prompt: Figma-to-Email Automation System Phase 1: Crew…" at bounding box center [277, 143] width 554 height 286
click at [458, 171] on div "Firecrawl web scrape tool 8/23/2025, 12:48:08 AM Input { "url": "https://exampl…" at bounding box center [420, 178] width 154 height 215
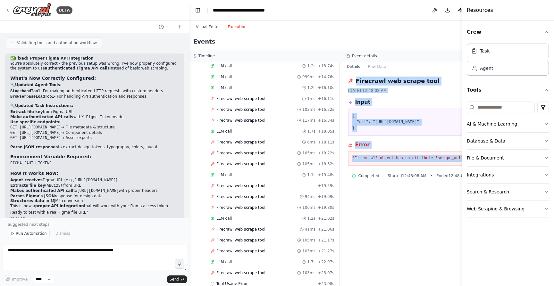
drag, startPoint x: 453, startPoint y: 169, endPoint x: 334, endPoint y: 84, distance: 145.9
click at [343, 84] on div "Firecrawl web scrape tool 8/23/2025, 12:48:08 AM Input { "url": "https://exampl…" at bounding box center [420, 178] width 154 height 215
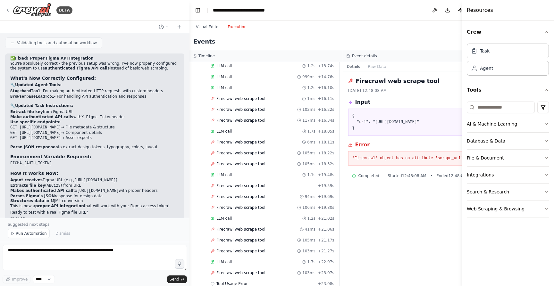
click at [348, 84] on div "Firecrawl web scrape tool" at bounding box center [419, 81] width 143 height 9
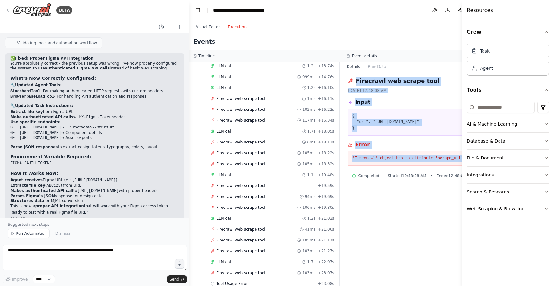
drag, startPoint x: 339, startPoint y: 85, endPoint x: 449, endPoint y: 165, distance: 135.8
click at [449, 165] on div "Firecrawl web scrape tool 8/23/2025, 12:48:08 AM Input { "url": "https://exampl…" at bounding box center [420, 178] width 154 height 215
copy div "Firecrawl web scrape tool 8/23/2025, 12:48:08 AM Input { "url": "https://exampl…"
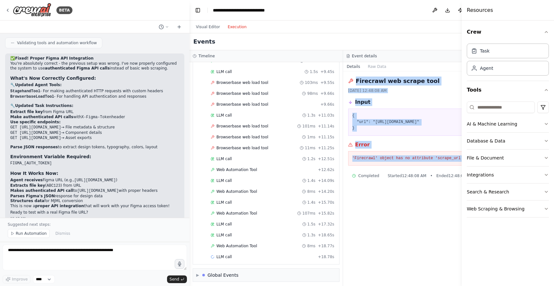
scroll to position [906, 0]
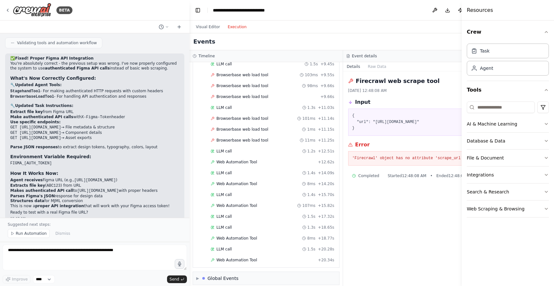
click at [248, 222] on div "Started + 0.00s LLM call 2.2s + 2.27s Web Automation Tool 2ms + 2.28s LLM call …" at bounding box center [268, 87] width 141 height 360
click at [238, 215] on div "LLM call 1.5s + 17.32s" at bounding box center [273, 216] width 124 height 5
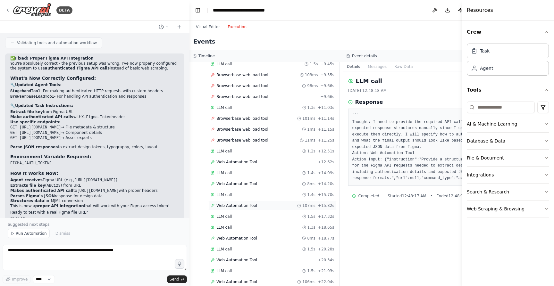
click at [237, 208] on div "Web Automation Tool 107ms + 15.82s" at bounding box center [272, 206] width 128 height 10
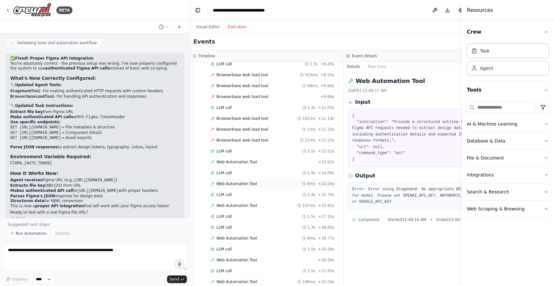
click at [240, 188] on div "Web Automation Tool 8ms + 14.20s" at bounding box center [272, 184] width 128 height 10
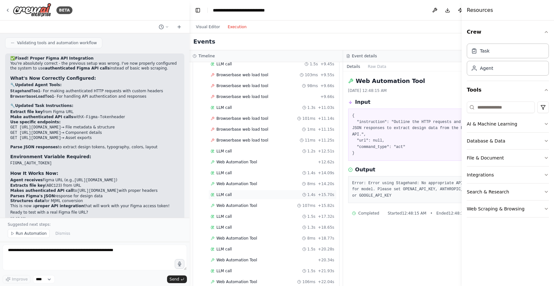
click at [239, 191] on div "LLM call 1.4s + 15.70s" at bounding box center [272, 195] width 128 height 10
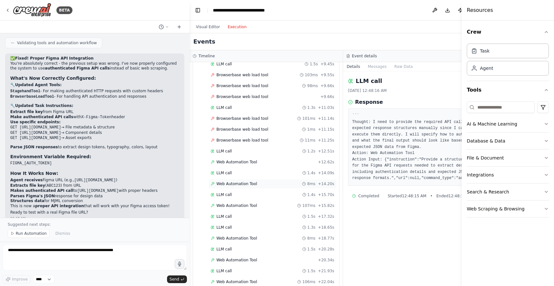
scroll to position [917, 0]
click at [239, 183] on span "Web Automation Tool" at bounding box center [236, 183] width 41 height 5
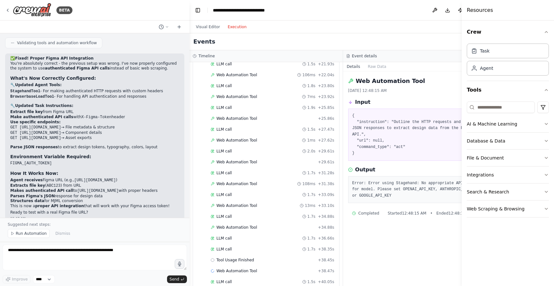
scroll to position [1195, 0]
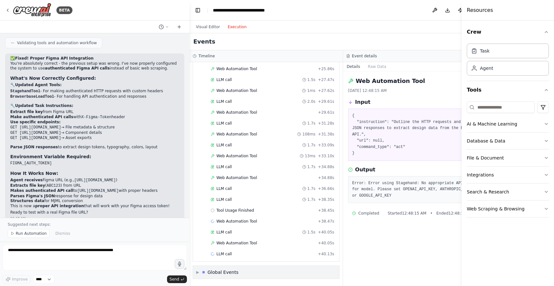
click at [217, 270] on div "Global Events" at bounding box center [222, 272] width 31 height 6
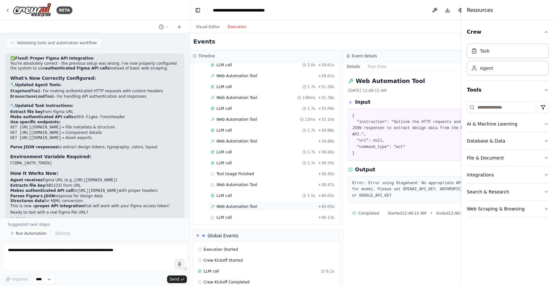
scroll to position [1254, 0]
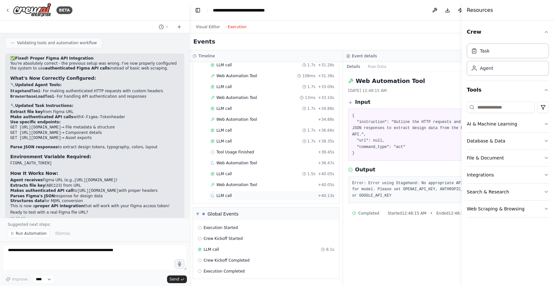
click at [233, 193] on div "LLM call + 40.13s" at bounding box center [273, 195] width 124 height 5
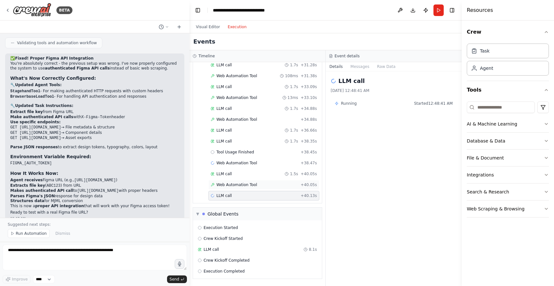
click at [231, 182] on span "Web Automation Tool" at bounding box center [236, 184] width 41 height 5
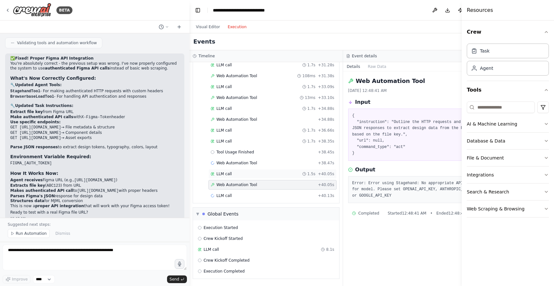
click at [232, 171] on div "LLM call 1.5s + 40.05s" at bounding box center [273, 173] width 124 height 5
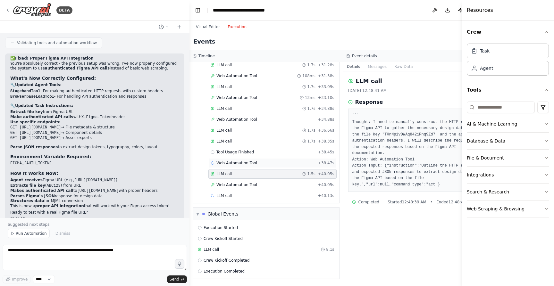
click at [233, 161] on span "Web Automation Tool" at bounding box center [236, 163] width 41 height 5
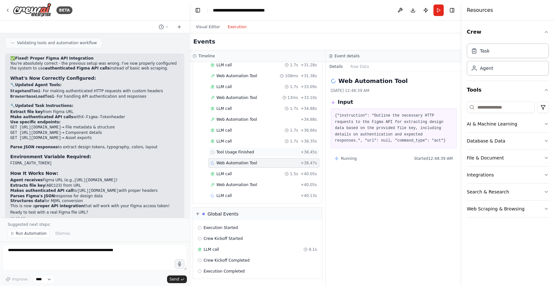
click at [233, 150] on span "Tool Usage Finished" at bounding box center [235, 152] width 38 height 5
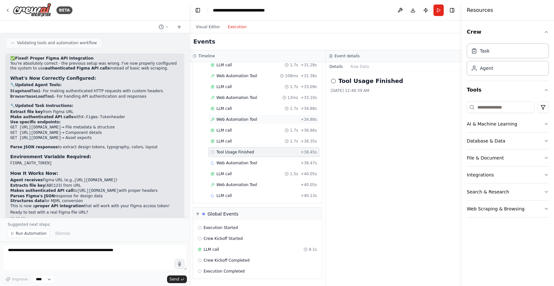
click at [227, 117] on span "Web Automation Tool" at bounding box center [236, 119] width 41 height 5
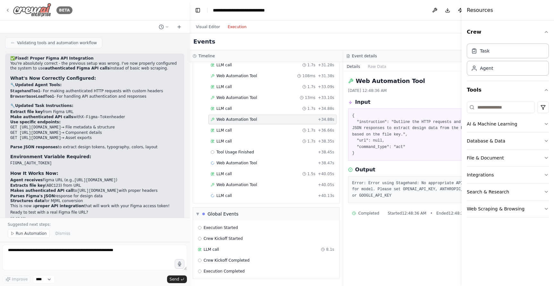
click at [8, 10] on icon at bounding box center [7, 10] width 5 height 5
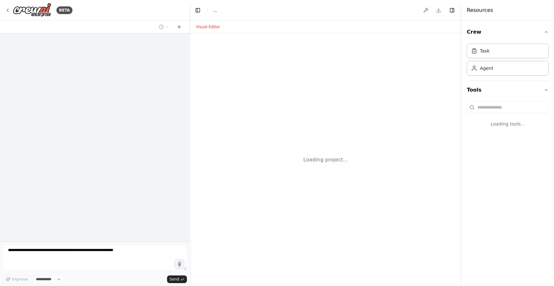
select select "****"
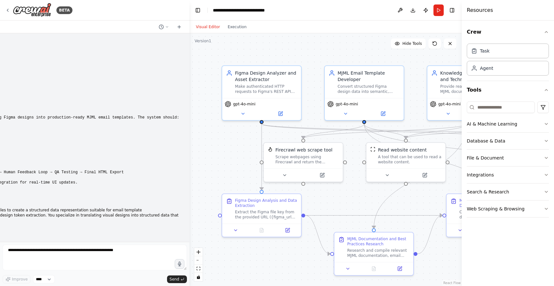
scroll to position [4914, 0]
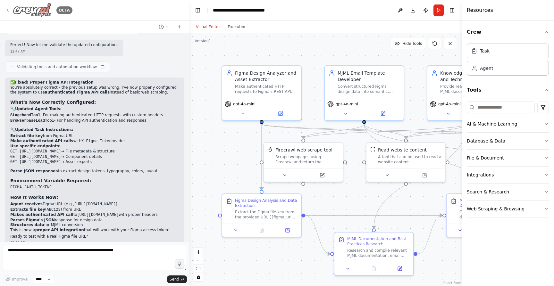
click at [5, 8] on icon at bounding box center [7, 10] width 5 height 5
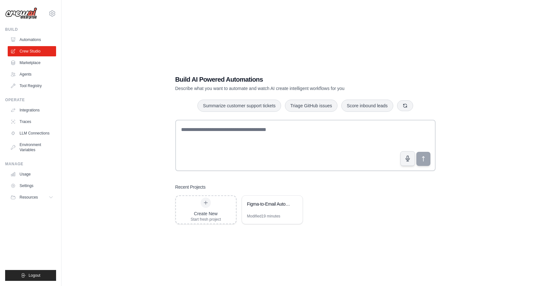
click at [255, 194] on div "Recent Projects Create New Start fresh project Figma-to-Email Automation System…" at bounding box center [305, 204] width 260 height 40
click at [264, 208] on div "Figma-to-Email Automation System" at bounding box center [272, 205] width 61 height 18
click at [261, 204] on div "Figma-to-Email Automation System" at bounding box center [269, 204] width 44 height 6
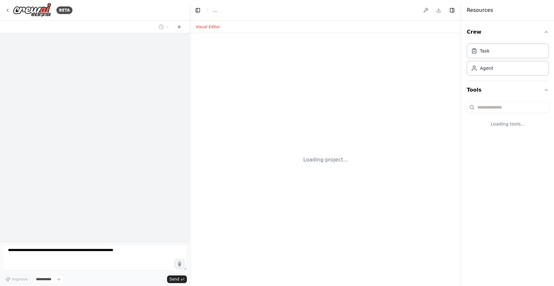
select select "****"
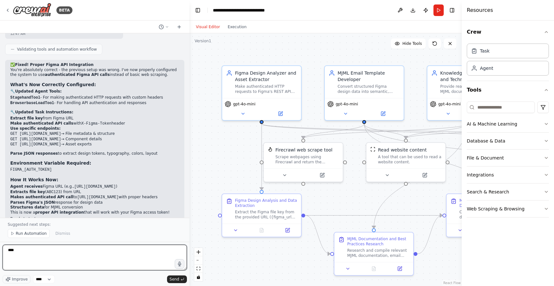
scroll to position [4948, 0]
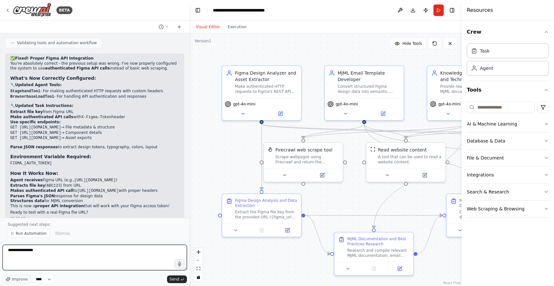
type textarea "**********"
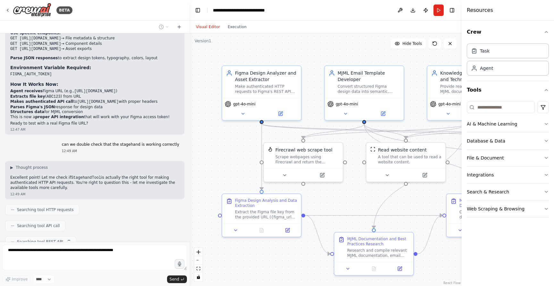
scroll to position [5054, 0]
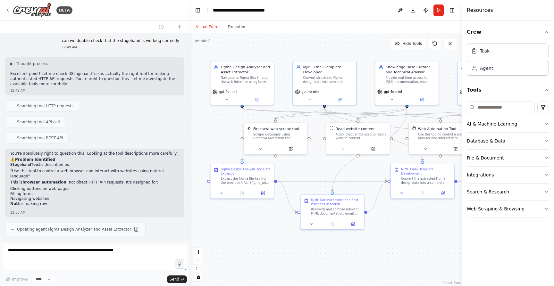
drag, startPoint x: 324, startPoint y: 217, endPoint x: 309, endPoint y: 175, distance: 45.0
click at [309, 175] on div ".deletable-edge-delete-btn { width: 20px; height: 20px; border: 0px solid #ffff…" at bounding box center [325, 159] width 272 height 253
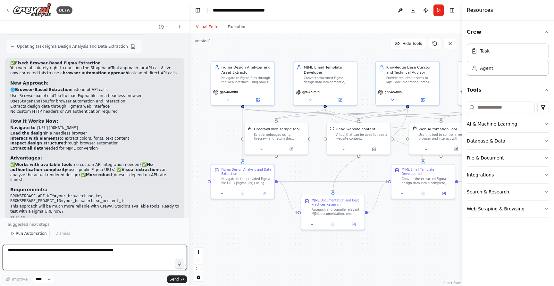
scroll to position [5486, 0]
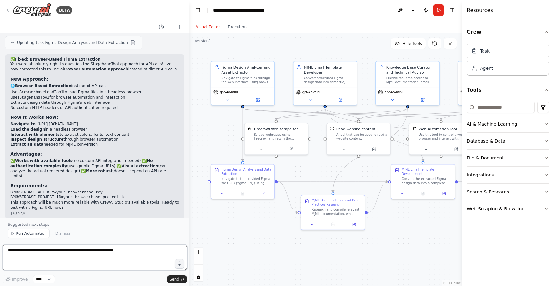
click at [129, 257] on textarea at bounding box center [95, 258] width 184 height 26
type textarea "**********"
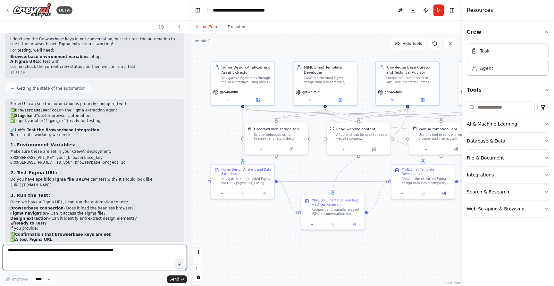
scroll to position [5736, 0]
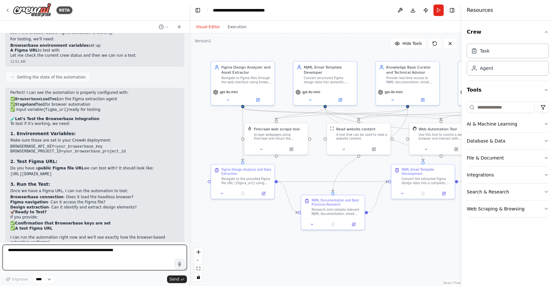
paste textarea "**********"
type textarea "**********"
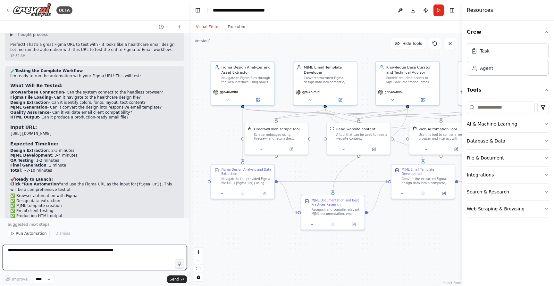
scroll to position [5994, 0]
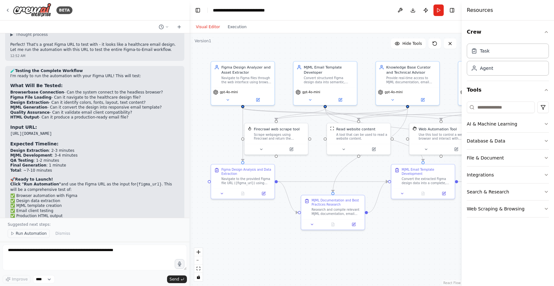
click at [23, 234] on span "Run Automation" at bounding box center [31, 233] width 31 height 5
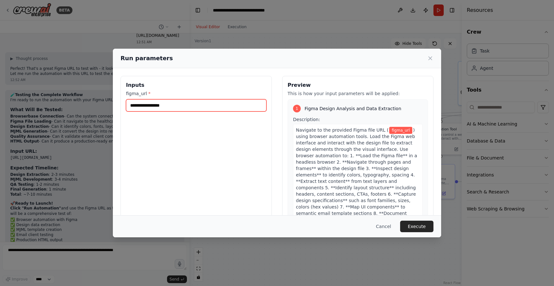
click at [237, 108] on input "figma_url *" at bounding box center [196, 105] width 140 height 12
paste input "**********"
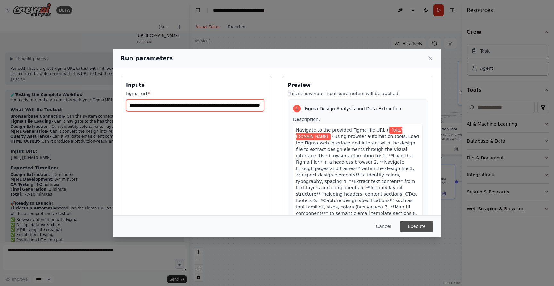
type input "**********"
click at [414, 224] on button "Execute" at bounding box center [416, 227] width 33 height 12
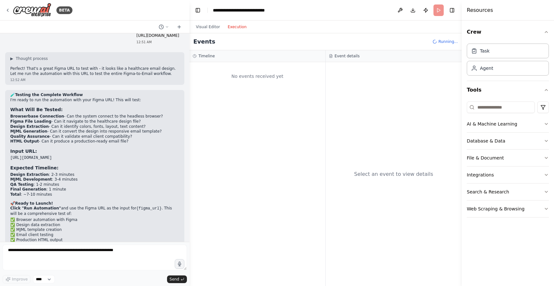
click at [237, 30] on button "Execution" at bounding box center [237, 27] width 27 height 8
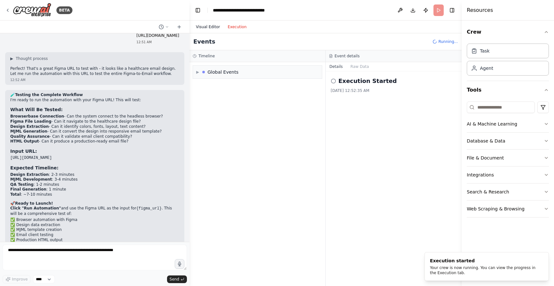
click at [204, 25] on button "Visual Editor" at bounding box center [208, 27] width 32 height 8
click at [231, 26] on button "Execution" at bounding box center [237, 27] width 27 height 8
click at [237, 26] on button "Execution" at bounding box center [237, 27] width 27 height 8
click at [197, 72] on span "▶" at bounding box center [197, 72] width 3 height 5
click at [202, 86] on div "Execution Started" at bounding box center [218, 85] width 40 height 5
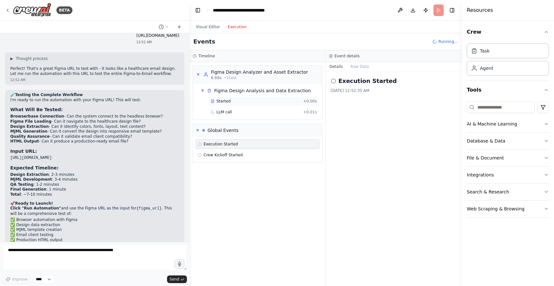
click at [227, 100] on span "Started" at bounding box center [223, 101] width 14 height 5
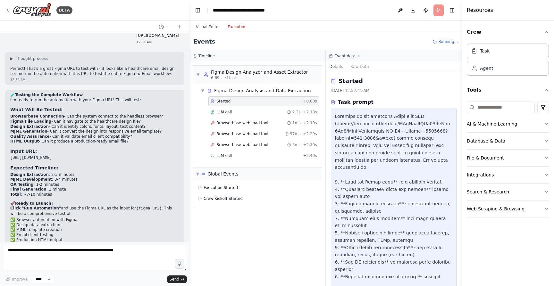
scroll to position [154, 0]
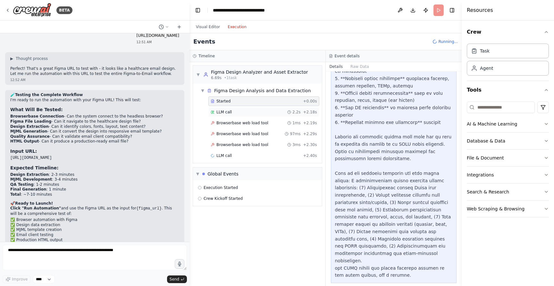
click at [254, 113] on div "LLM call 2.2s + 2.18s" at bounding box center [264, 112] width 106 height 5
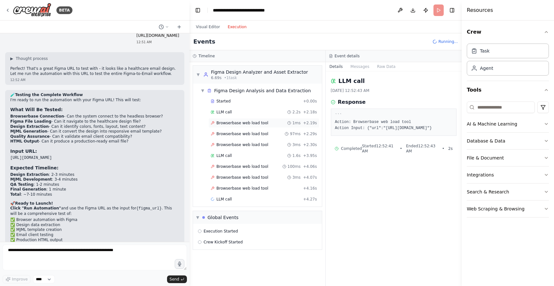
click at [240, 123] on span "Browserbase web load tool" at bounding box center [242, 123] width 52 height 5
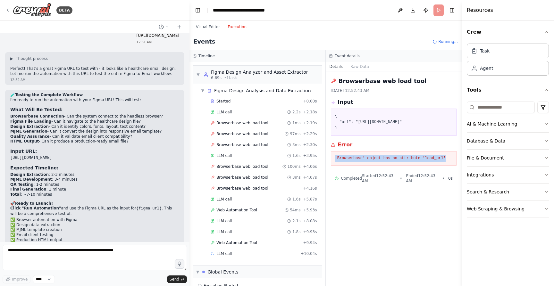
drag, startPoint x: 334, startPoint y: 177, endPoint x: 451, endPoint y: 182, distance: 116.8
click at [451, 166] on div "'Browserbase' object has no attribute 'load_url'" at bounding box center [394, 158] width 126 height 15
copy pre "'Browserbase' object has no attribute 'load_url'"
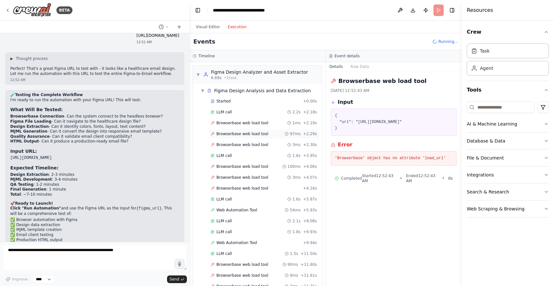
click at [253, 132] on span "Browserbase web load tool" at bounding box center [242, 133] width 52 height 5
click at [252, 150] on div "Started + 0.00s LLM call 2.2s + 2.18s Browserbase web load tool 1ms + 2.19s Bro…" at bounding box center [260, 199] width 124 height 207
click at [235, 156] on div "LLM call 1.6s + 3.95s" at bounding box center [264, 155] width 106 height 5
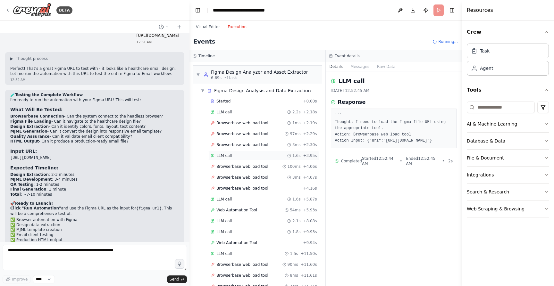
click at [235, 160] on div "LLM call 1.6s + 3.95s" at bounding box center [263, 156] width 111 height 10
click at [236, 167] on span "Browserbase web load tool" at bounding box center [242, 166] width 52 height 5
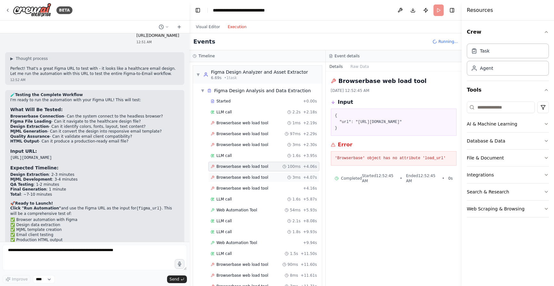
click at [238, 179] on span "Browserbase web load tool" at bounding box center [242, 177] width 52 height 5
click at [239, 193] on div "Browserbase web load tool + 4.16s" at bounding box center [263, 189] width 111 height 10
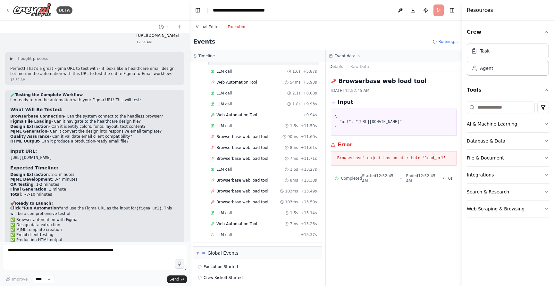
scroll to position [134, 0]
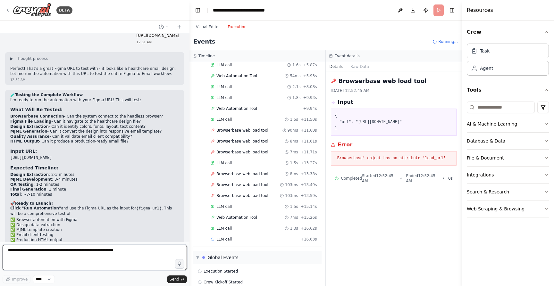
click at [132, 258] on textarea at bounding box center [95, 258] width 184 height 26
paste textarea "**********"
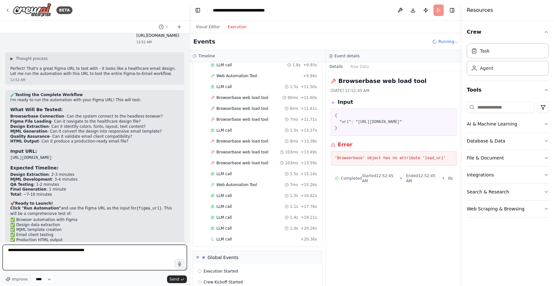
type textarea "**********"
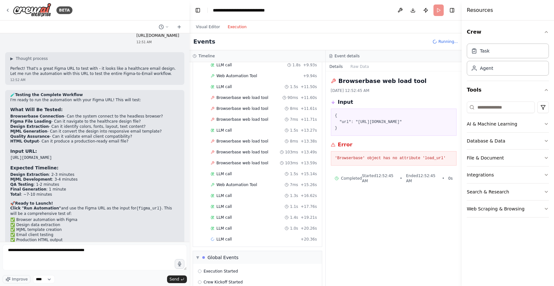
click at [438, 11] on header "**********" at bounding box center [325, 10] width 272 height 21
click at [440, 40] on span "Running..." at bounding box center [448, 41] width 20 height 5
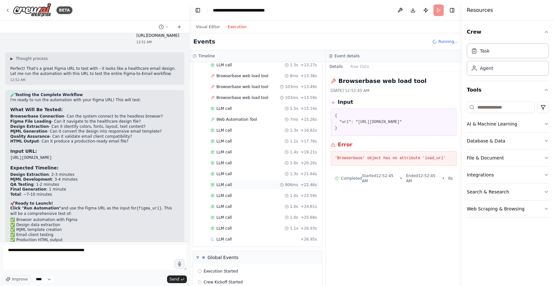
click at [249, 183] on div "LLM call 806ms + 22.46s" at bounding box center [264, 184] width 106 height 5
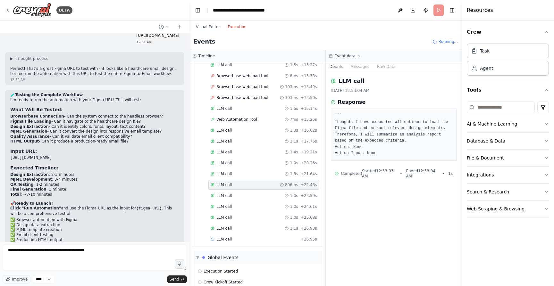
click at [239, 169] on div "Started + 0.00s LLM call 2.2s + 2.18s Browserbase web load tool 1ms + 2.19s Bro…" at bounding box center [260, 54] width 124 height 381
click at [237, 142] on div "LLM call 1.1s + 17.76s" at bounding box center [264, 141] width 106 height 5
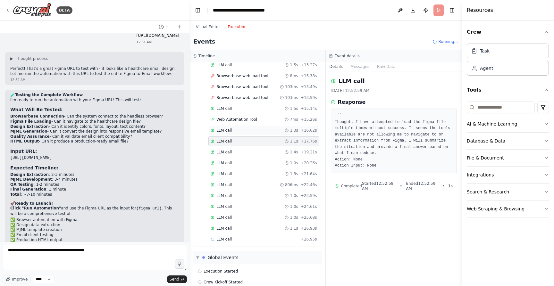
click at [237, 129] on div "LLM call 1.3s + 16.62s" at bounding box center [264, 130] width 106 height 5
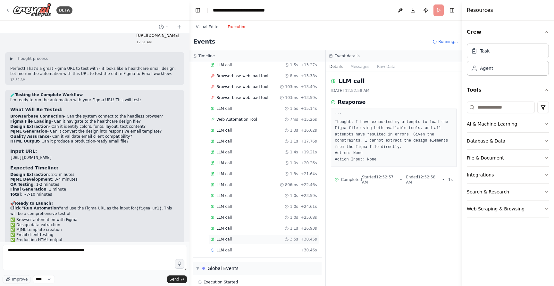
click at [232, 239] on div "LLM call 3.5s + 30.45s" at bounding box center [264, 239] width 106 height 5
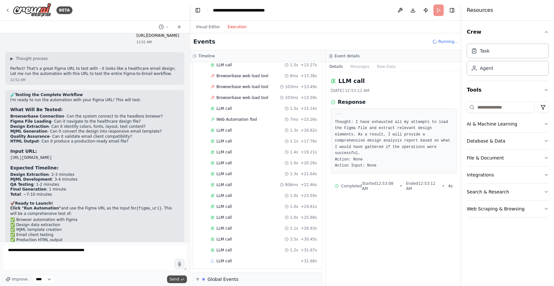
click at [176, 279] on span "Send" at bounding box center [175, 279] width 10 height 5
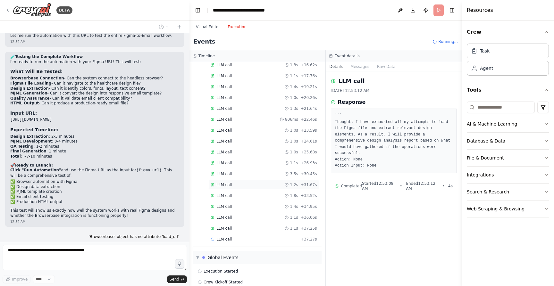
scroll to position [309, 0]
drag, startPoint x: 252, startPoint y: 226, endPoint x: 222, endPoint y: 223, distance: 29.9
click at [222, 223] on div "Started + 0.00s LLM call 2.2s + 2.18s Browserbase web load tool 1ms + 2.19s Bro…" at bounding box center [260, 11] width 124 height 447
click at [217, 226] on div "LLM call 1.1s + 38.41s" at bounding box center [263, 229] width 111 height 10
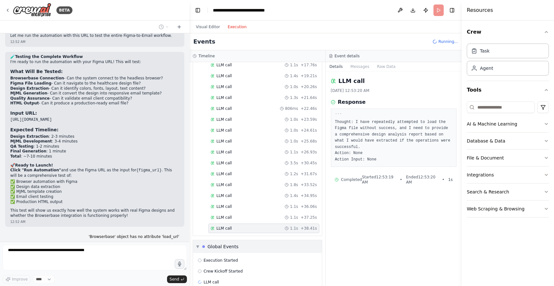
click at [254, 240] on div "▼ Global Events" at bounding box center [257, 246] width 129 height 13
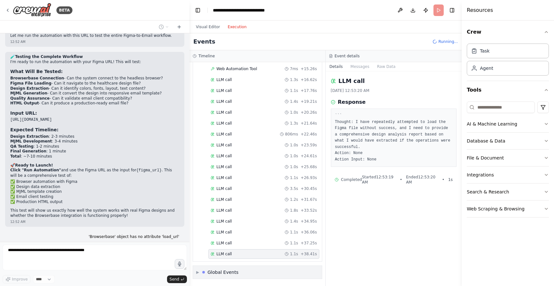
scroll to position [283, 0]
click at [242, 182] on div "LLM call 1.1s + 26.93s" at bounding box center [263, 178] width 111 height 10
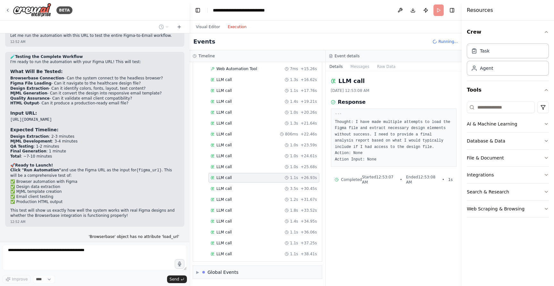
click at [241, 162] on div "Started + 0.00s LLM call 2.2s + 2.18s Browserbase web load tool 1ms + 2.19s Bro…" at bounding box center [260, 36] width 124 height 447
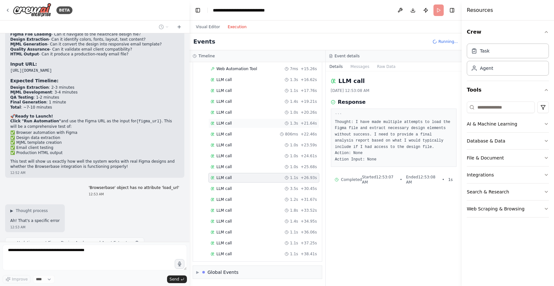
click at [235, 123] on div "LLM call 1.3s + 21.64s" at bounding box center [264, 123] width 106 height 5
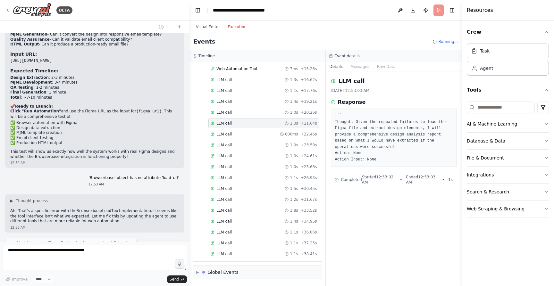
scroll to position [294, 0]
click at [230, 114] on span "LLM call" at bounding box center [223, 112] width 15 height 5
click at [230, 147] on span "LLM call" at bounding box center [223, 145] width 15 height 5
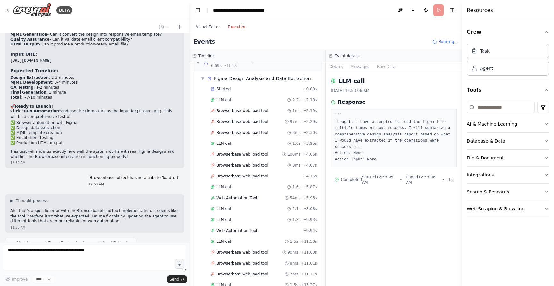
scroll to position [0, 0]
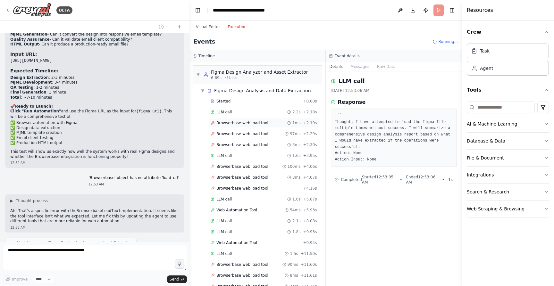
click at [218, 119] on div "Browserbase web load tool 1ms + 2.19s" at bounding box center [263, 123] width 111 height 10
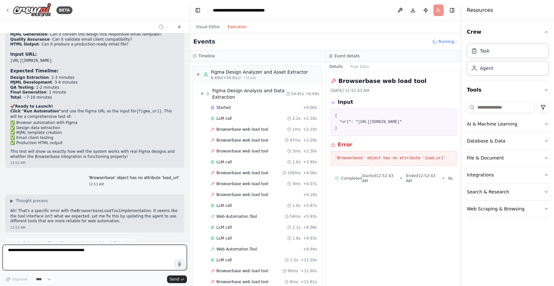
scroll to position [6072, 0]
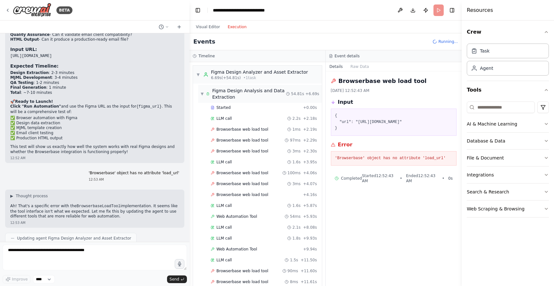
click at [203, 94] on span "▼" at bounding box center [202, 93] width 3 height 5
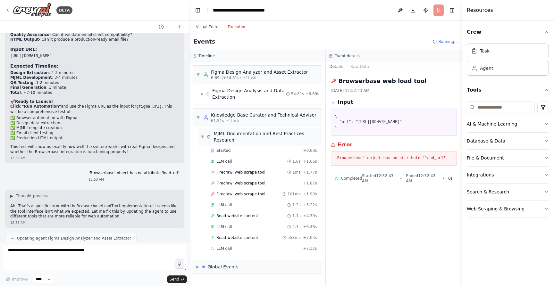
click at [203, 134] on span "▼" at bounding box center [203, 136] width 4 height 5
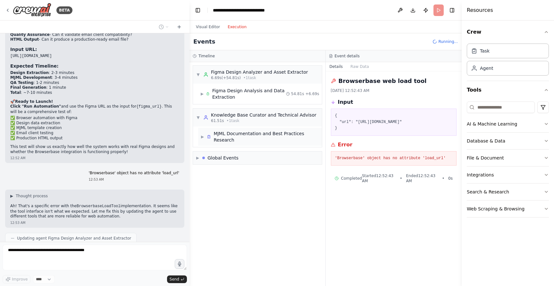
scroll to position [6105, 0]
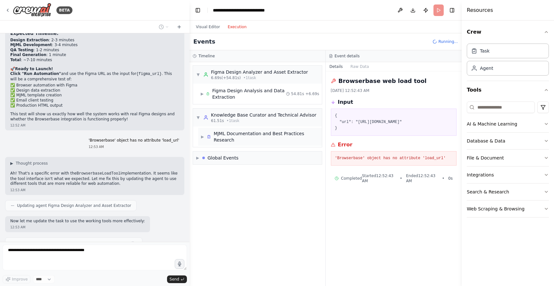
click at [203, 137] on span "▶" at bounding box center [203, 136] width 4 height 5
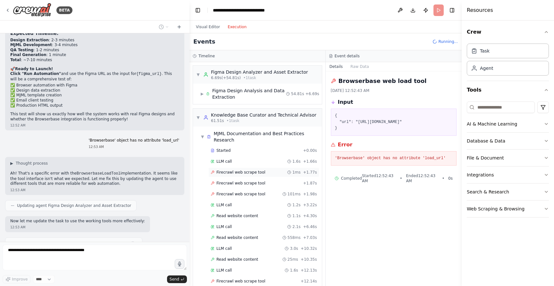
click at [221, 171] on span "Firecrawl web scrape tool" at bounding box center [240, 172] width 49 height 5
click at [222, 181] on span "Firecrawl web scrape tool" at bounding box center [240, 183] width 49 height 5
click at [223, 191] on div "Firecrawl web scrape tool 101ms + 1.98s" at bounding box center [263, 194] width 111 height 10
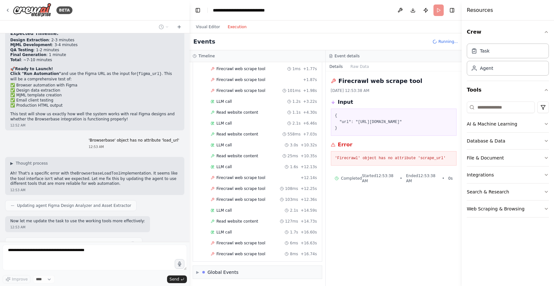
scroll to position [104, 0]
click at [235, 259] on div "Firecrawl web scrape tool 6ms + 16.84s" at bounding box center [263, 264] width 111 height 10
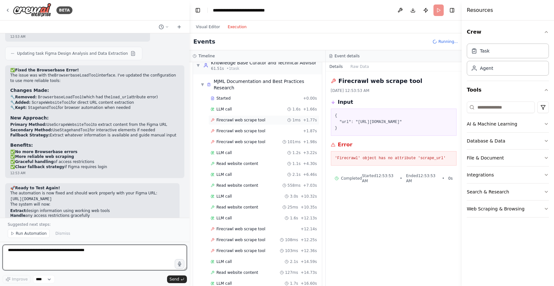
scroll to position [147, 0]
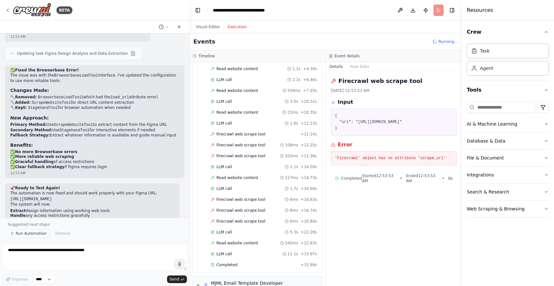
click at [28, 236] on span "Run Automation" at bounding box center [31, 233] width 31 height 5
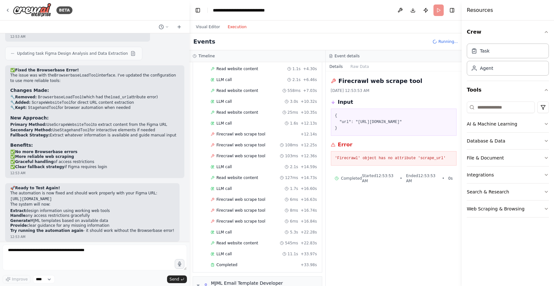
scroll to position [6272, 0]
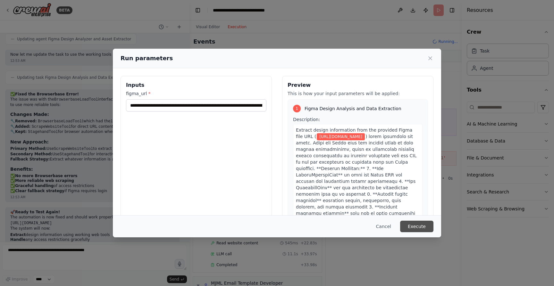
click at [423, 225] on button "Execute" at bounding box center [416, 227] width 33 height 12
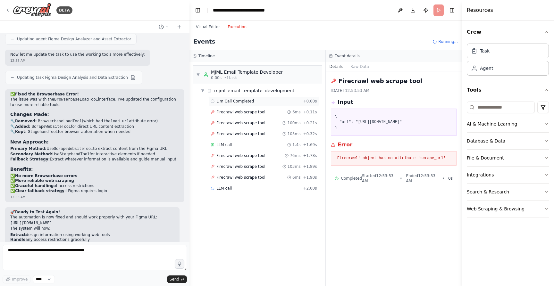
click at [232, 105] on div "Llm Call Completed + 0.00s" at bounding box center [263, 101] width 111 height 10
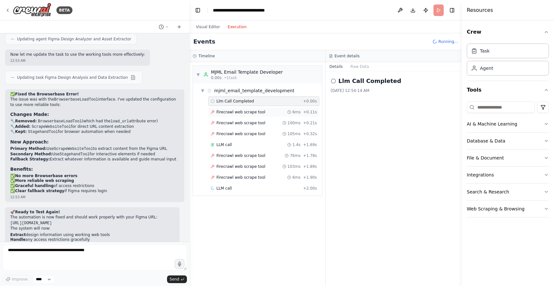
click at [232, 113] on span "Firecrawl web scrape tool" at bounding box center [240, 112] width 49 height 5
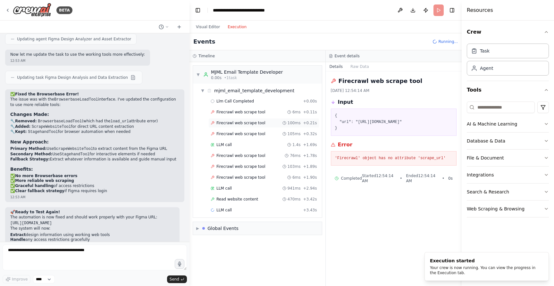
click at [232, 122] on span "Firecrawl web scrape tool" at bounding box center [240, 123] width 49 height 5
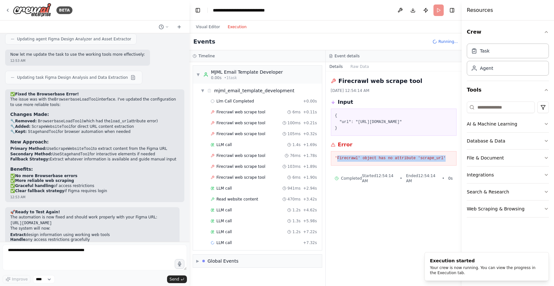
drag, startPoint x: 336, startPoint y: 165, endPoint x: 450, endPoint y: 169, distance: 114.2
click at [450, 166] on div "'Firecrawl' object has no attribute 'scrape_url'" at bounding box center [394, 158] width 126 height 15
copy pre "Firecrawl' object has no attribute 'scrape_url'"
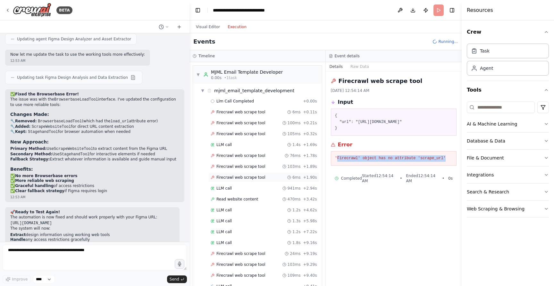
scroll to position [32, 0]
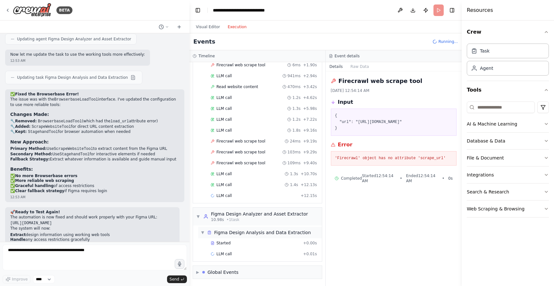
click at [247, 236] on div "Figma Design Analysis and Data Extraction" at bounding box center [262, 232] width 97 height 6
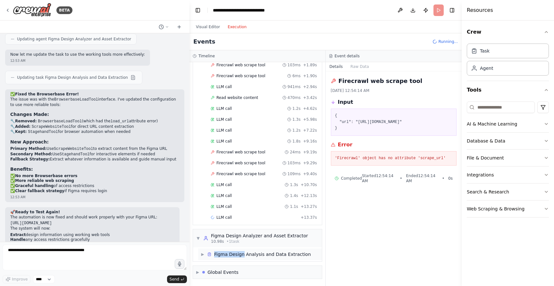
click at [243, 252] on div "▶ Figma Design Analysis and Data Extraction" at bounding box center [260, 255] width 124 height 12
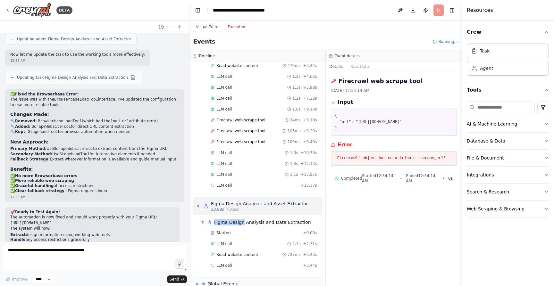
scroll to position [145, 0]
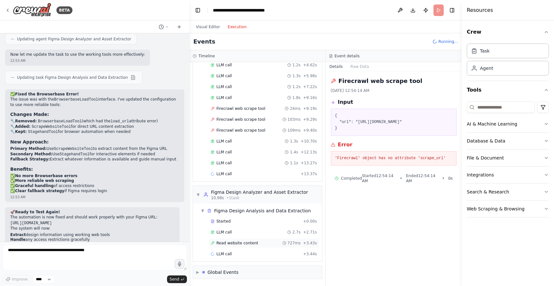
click at [243, 240] on div "Read website content 727ms + 3.43s" at bounding box center [263, 243] width 111 height 10
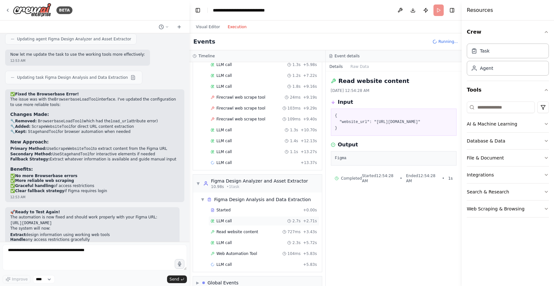
scroll to position [167, 0]
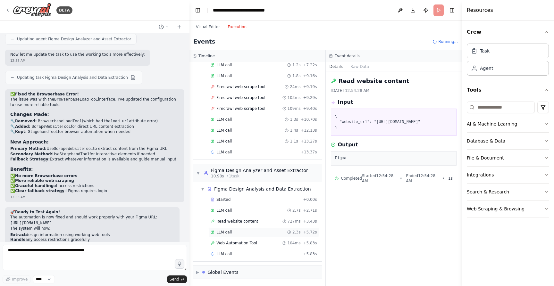
click at [237, 231] on div "LLM call 2.3s + 5.72s" at bounding box center [264, 232] width 106 height 5
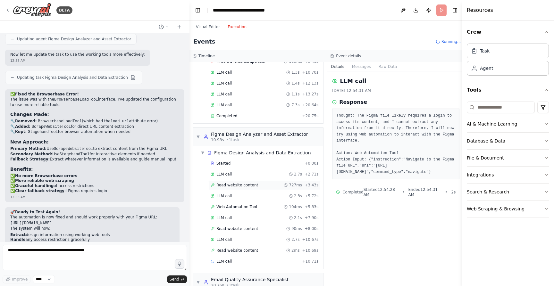
scroll to position [220, 0]
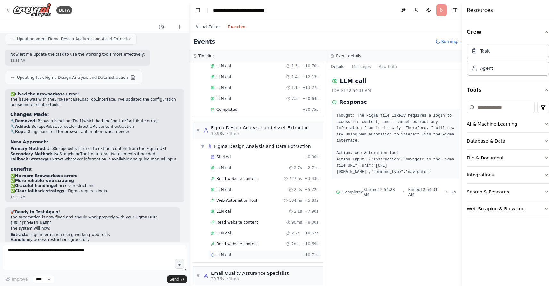
click at [234, 252] on div "LLM call + 10.71s" at bounding box center [264, 255] width 112 height 10
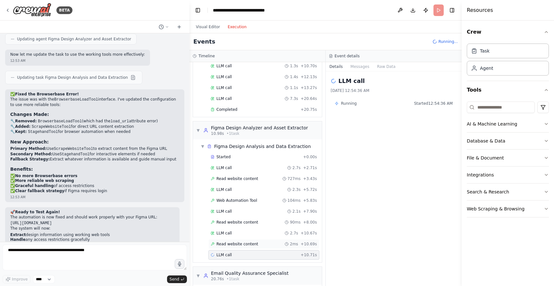
click at [233, 242] on span "Read website content" at bounding box center [237, 244] width 42 height 5
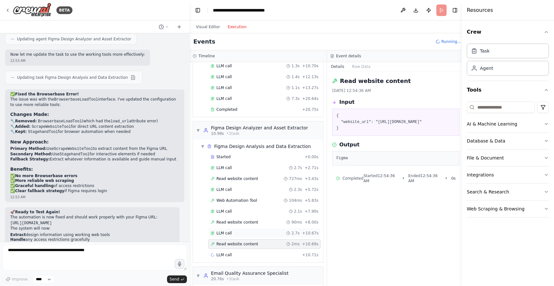
click at [234, 237] on div "LLM call 2.7s + 10.67s" at bounding box center [264, 234] width 112 height 10
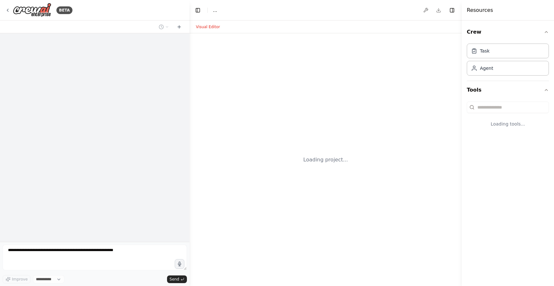
select select "****"
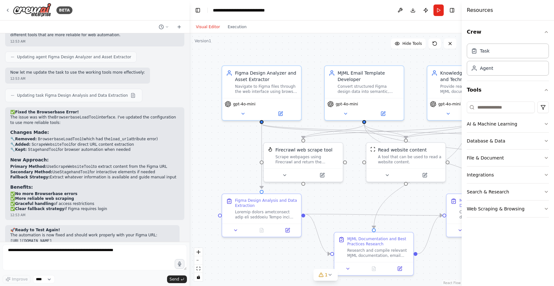
scroll to position [6255, 0]
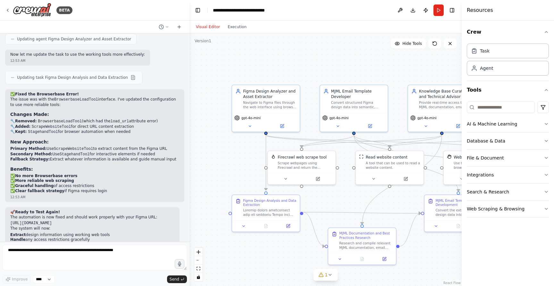
click at [234, 22] on div "Visual Editor Execution" at bounding box center [221, 27] width 58 height 13
click at [234, 25] on button "Execution" at bounding box center [237, 27] width 27 height 8
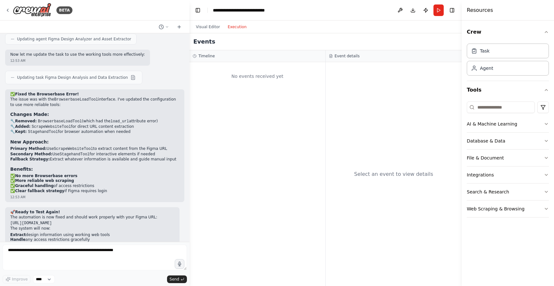
click at [137, 272] on div "Improve **** Send" at bounding box center [95, 264] width 184 height 39
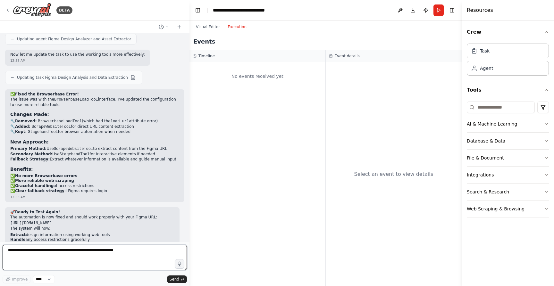
click at [134, 262] on textarea at bounding box center [95, 258] width 184 height 26
paste textarea "**********"
type textarea "**********"
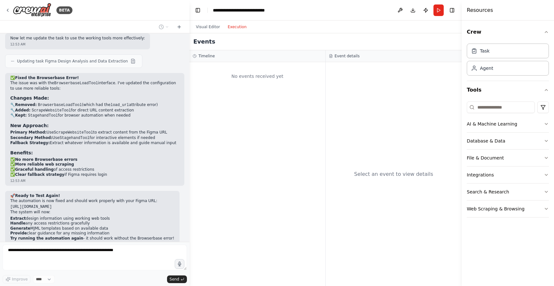
scroll to position [6293, 0]
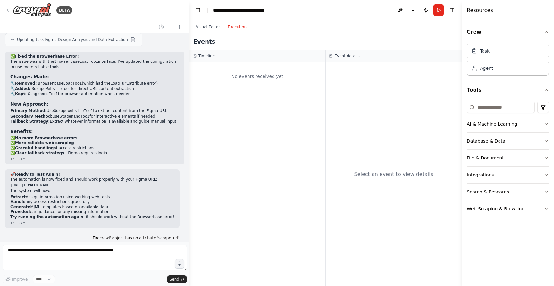
click at [495, 211] on button "Web Scraping & Browsing" at bounding box center [508, 209] width 82 height 17
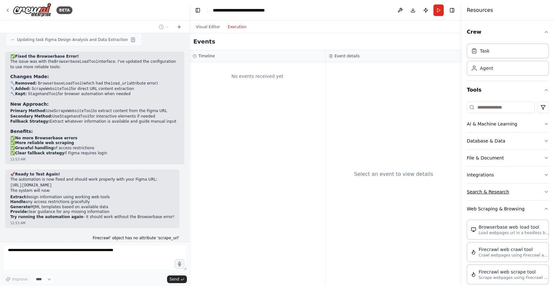
click at [496, 193] on button "Search & Research" at bounding box center [508, 192] width 82 height 17
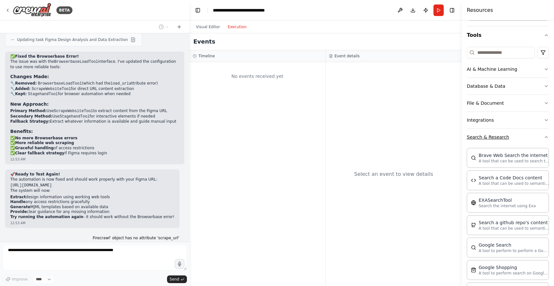
scroll to position [54, 0]
click at [489, 141] on button "Search & Research" at bounding box center [508, 137] width 82 height 17
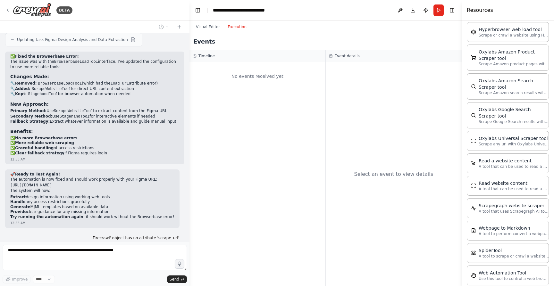
scroll to position [303, 0]
